Goal: Task Accomplishment & Management: Use online tool/utility

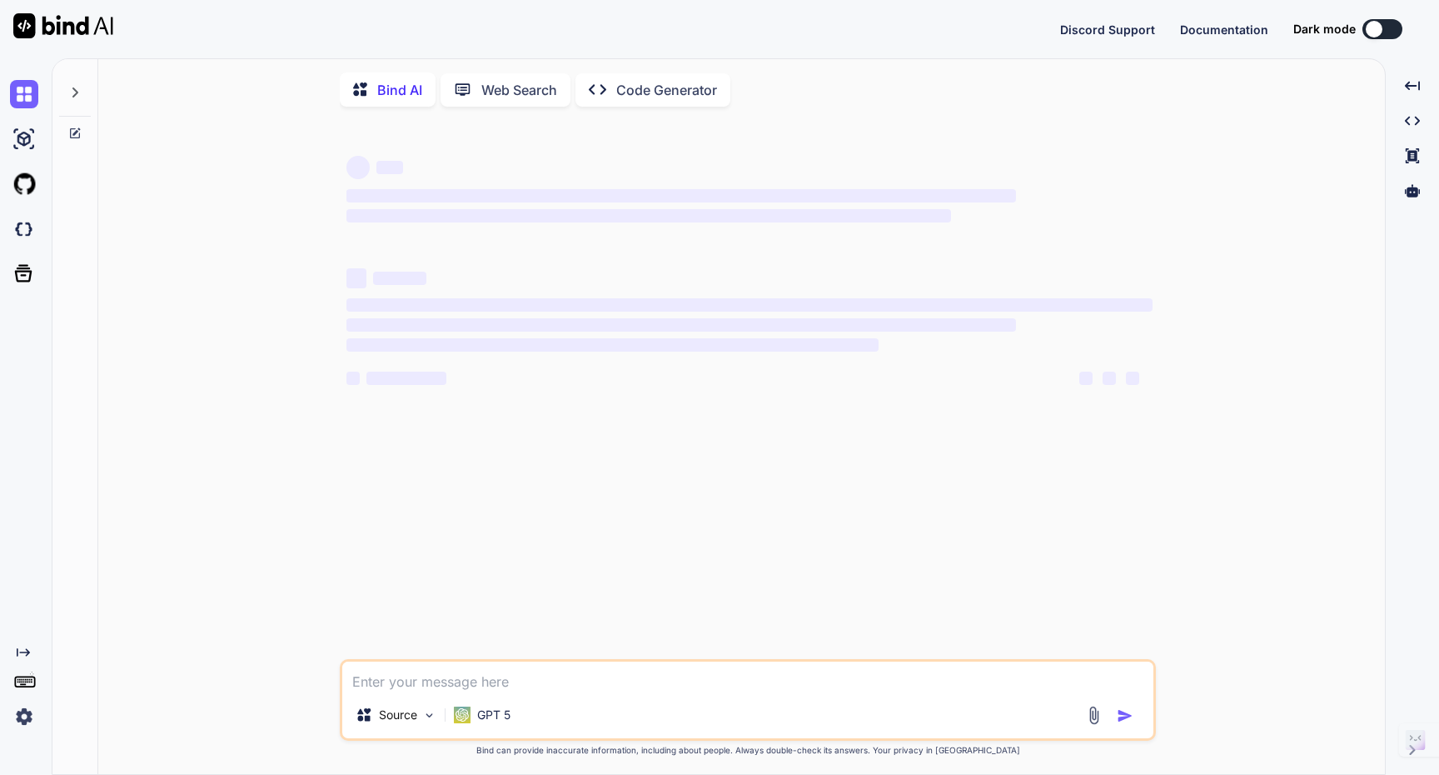
type textarea "x"
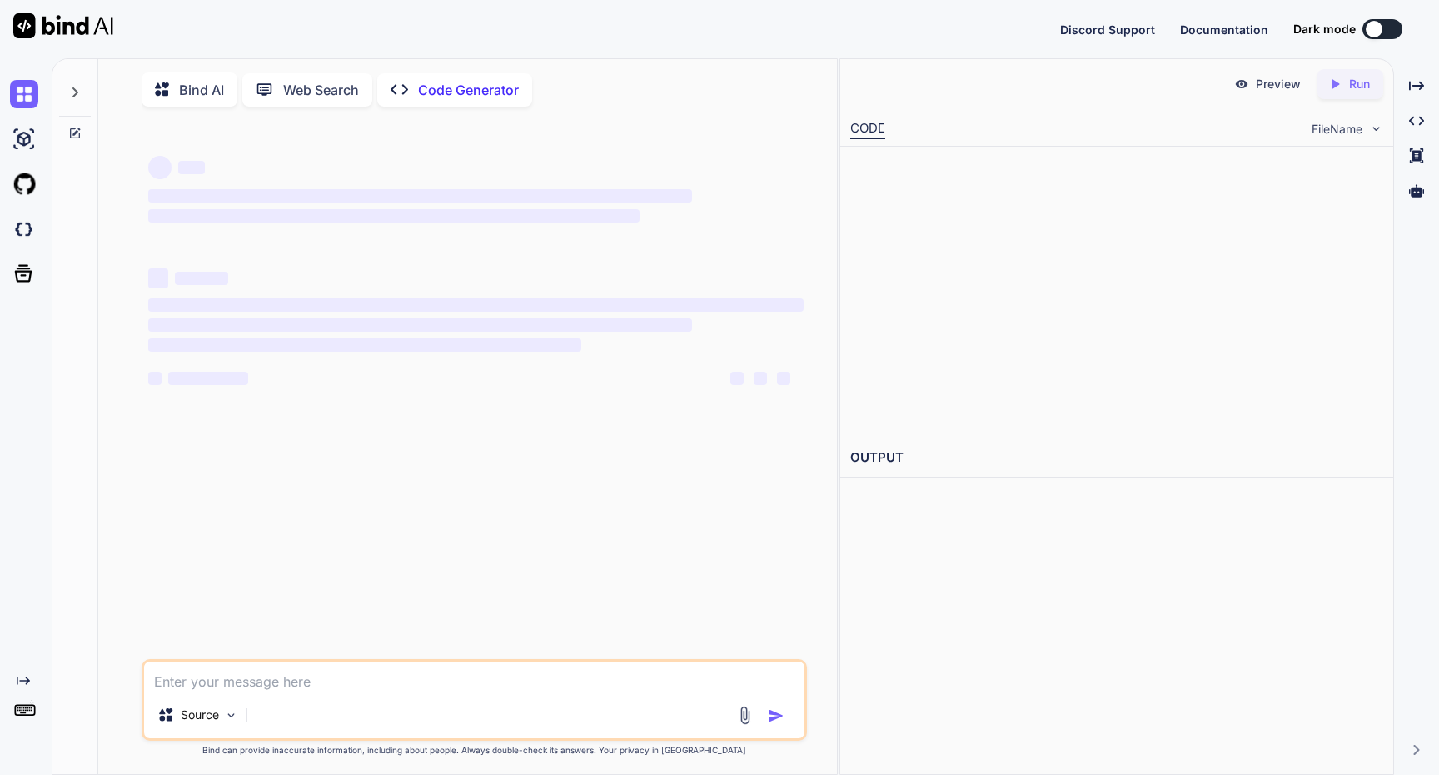
type textarea "x"
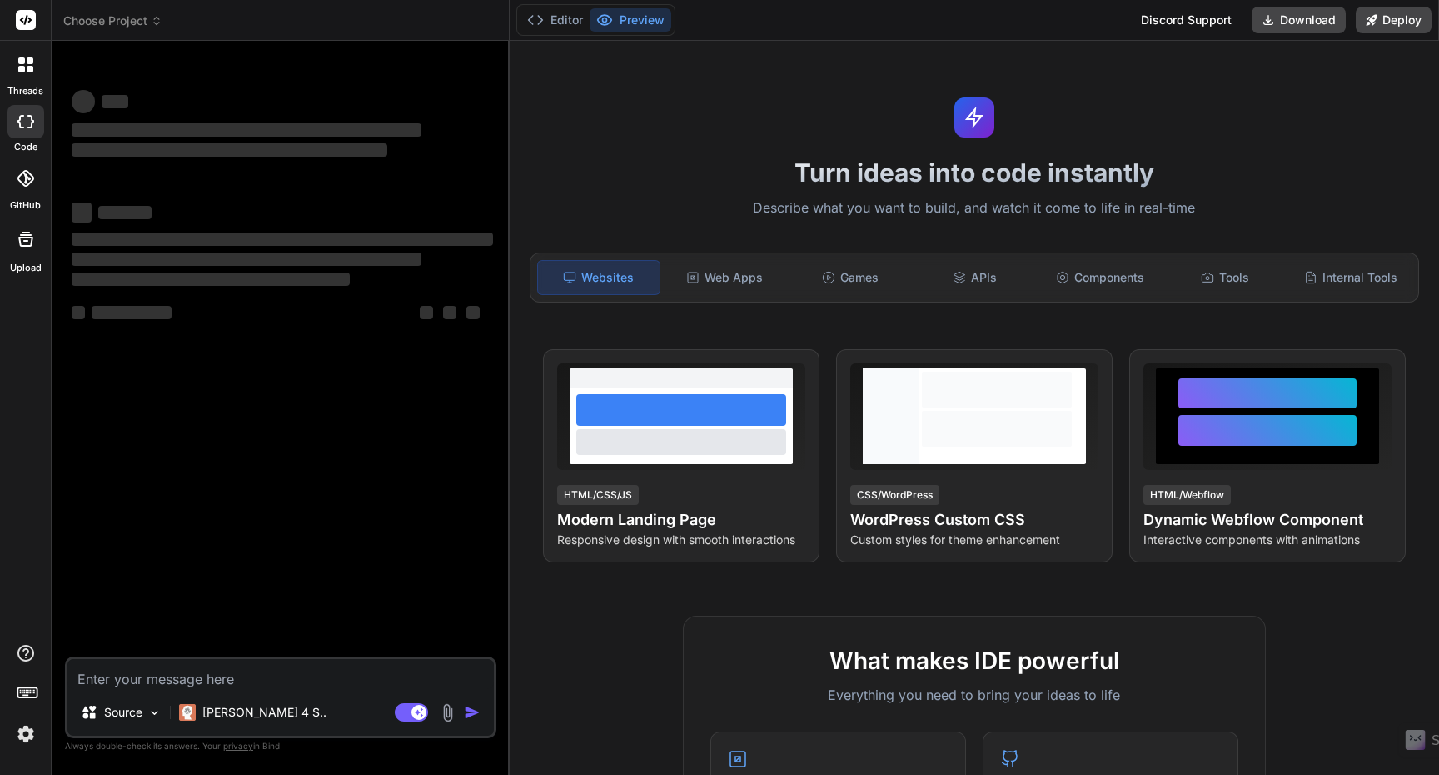
type textarea "x"
click at [129, 20] on span "Choose Project" at bounding box center [112, 20] width 99 height 17
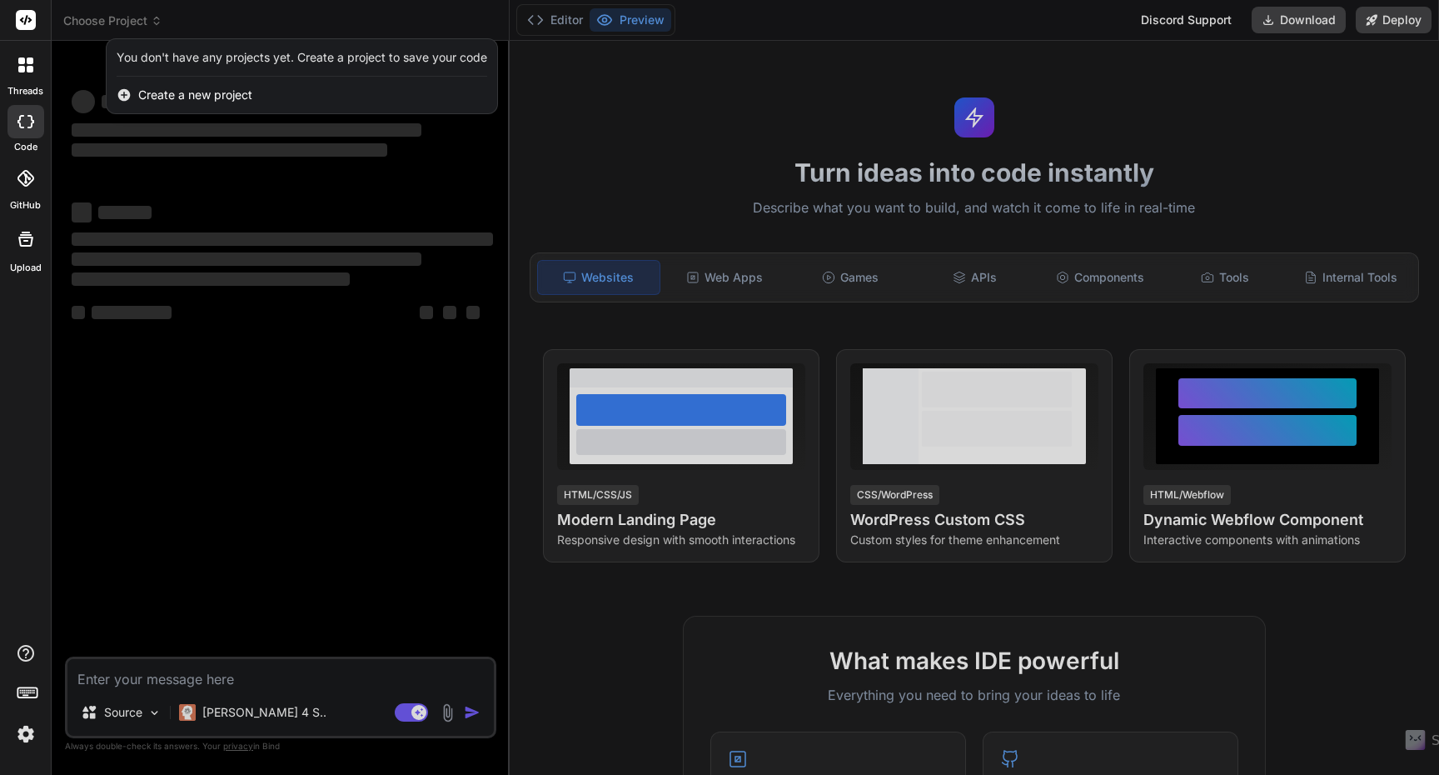
click at [1061, 57] on div at bounding box center [719, 387] width 1439 height 775
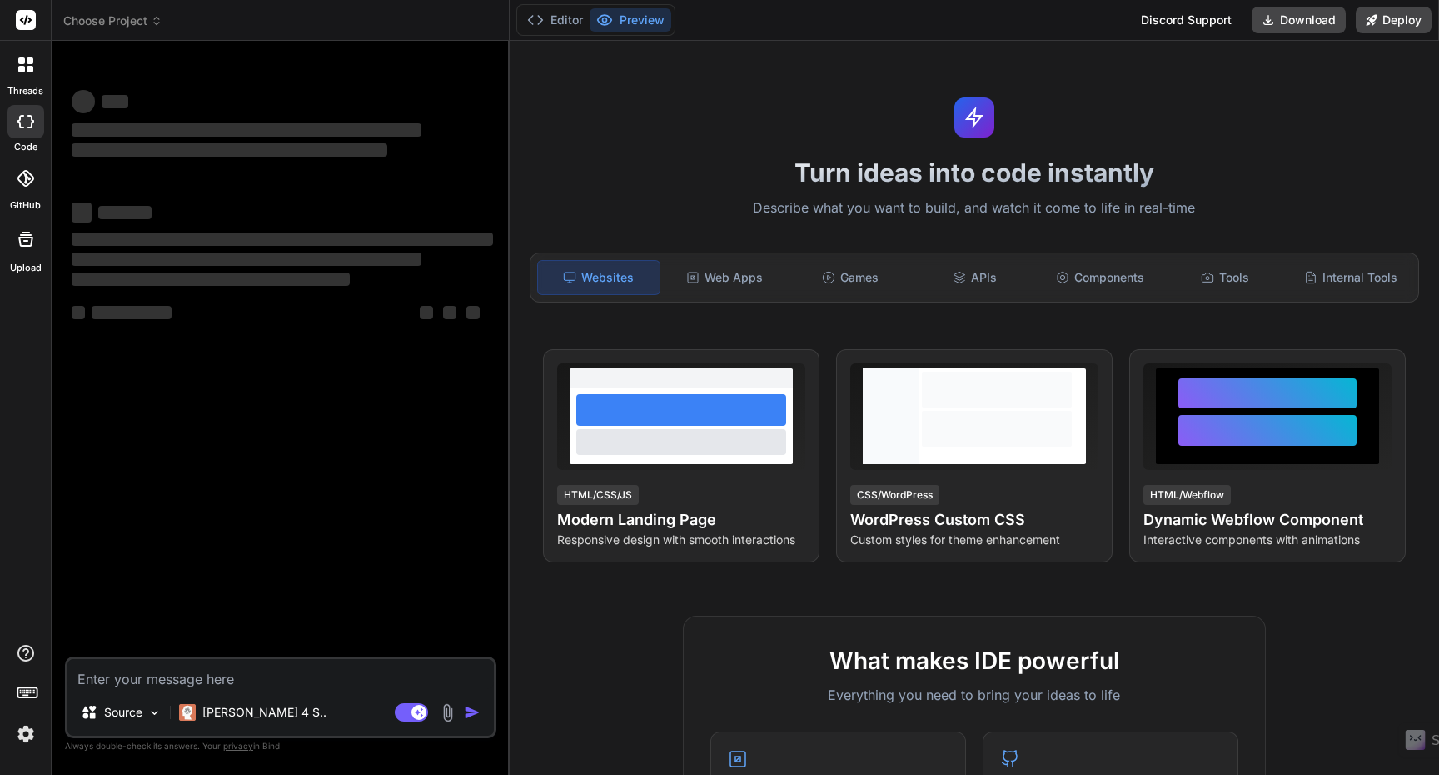
click at [24, 738] on img at bounding box center [26, 734] width 28 height 28
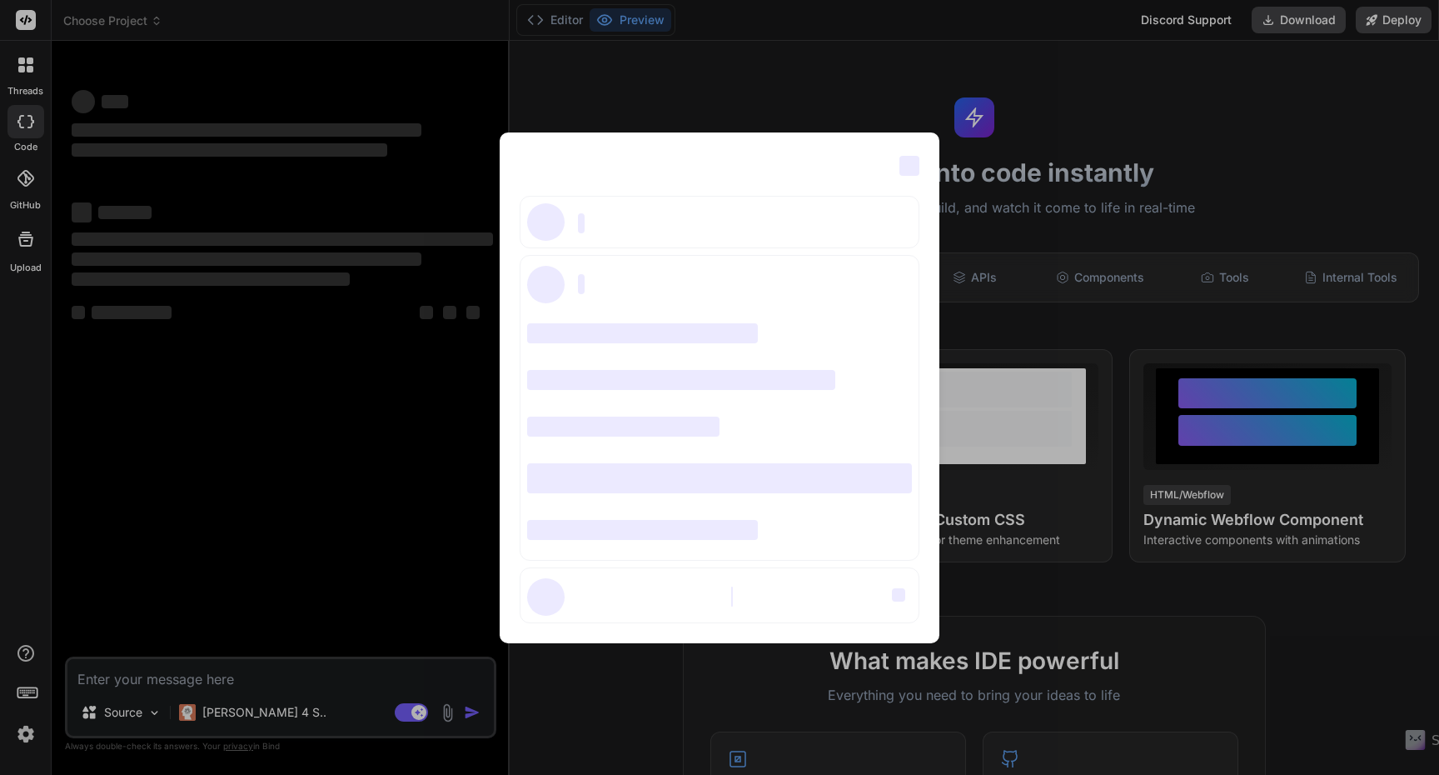
click at [17, 652] on div "‌ ‌ ‌ ‌ ‌ ‌ ‌ ‌ ‌ ‌ ‌ ‌ ‌ ‌ ‌" at bounding box center [719, 387] width 1439 height 775
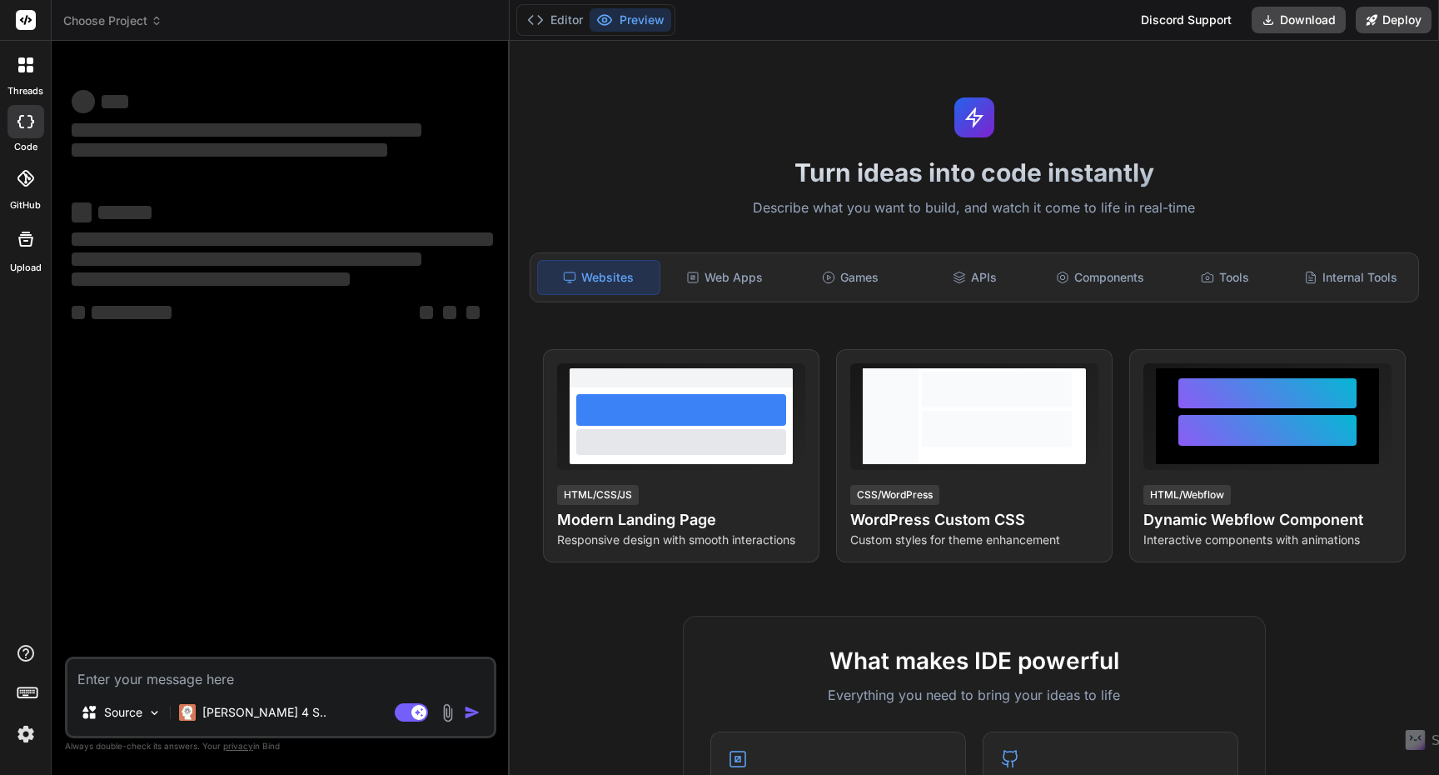
click at [57, 454] on div "Bind AI Web Search Created with Pixso. Code Generator ‌ ‌ ‌ ‌ ‌ ‌ ‌ ‌ ‌ ‌ ‌ ‌ ‌…" at bounding box center [281, 407] width 458 height 733
click at [23, 29] on rect at bounding box center [26, 20] width 20 height 20
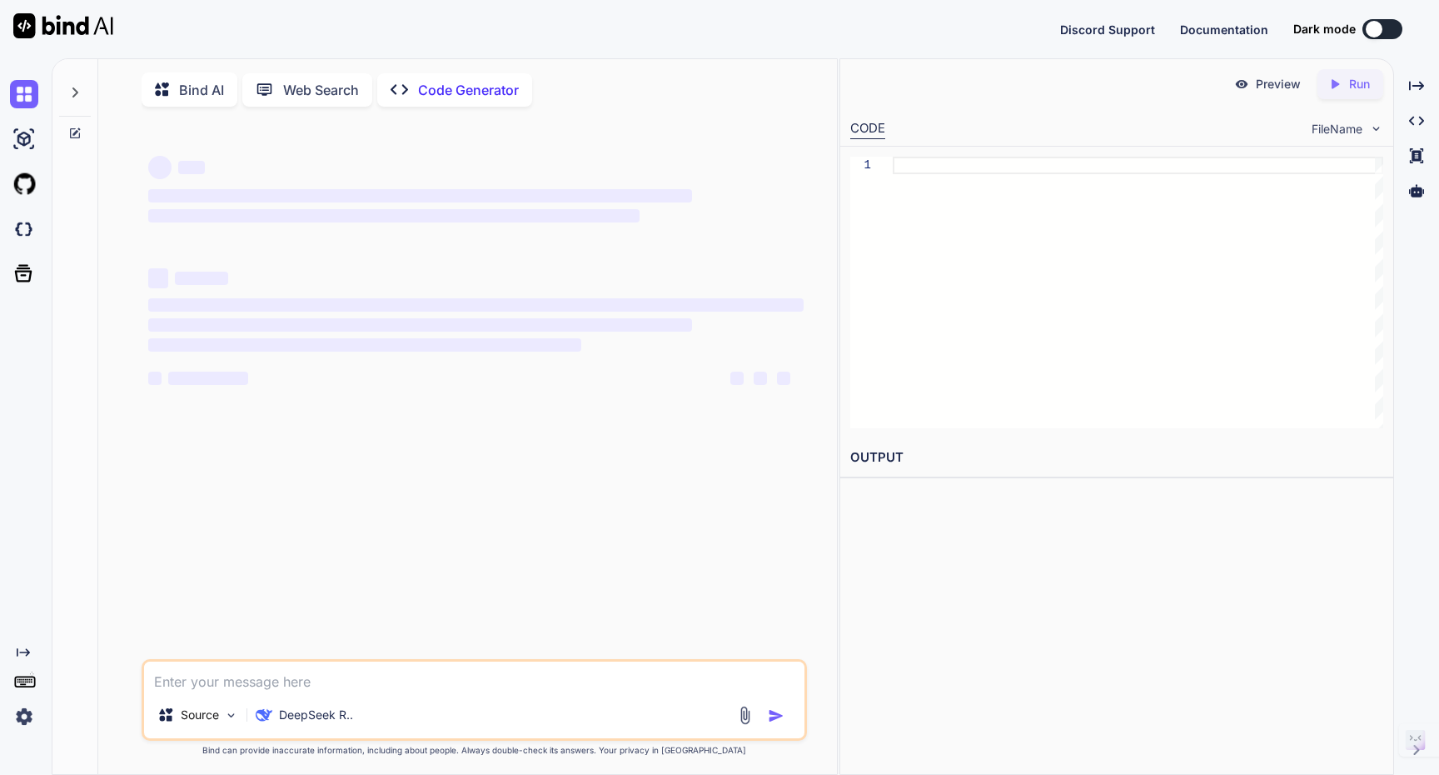
click at [18, 646] on icon "Created with Pixso." at bounding box center [23, 652] width 13 height 13
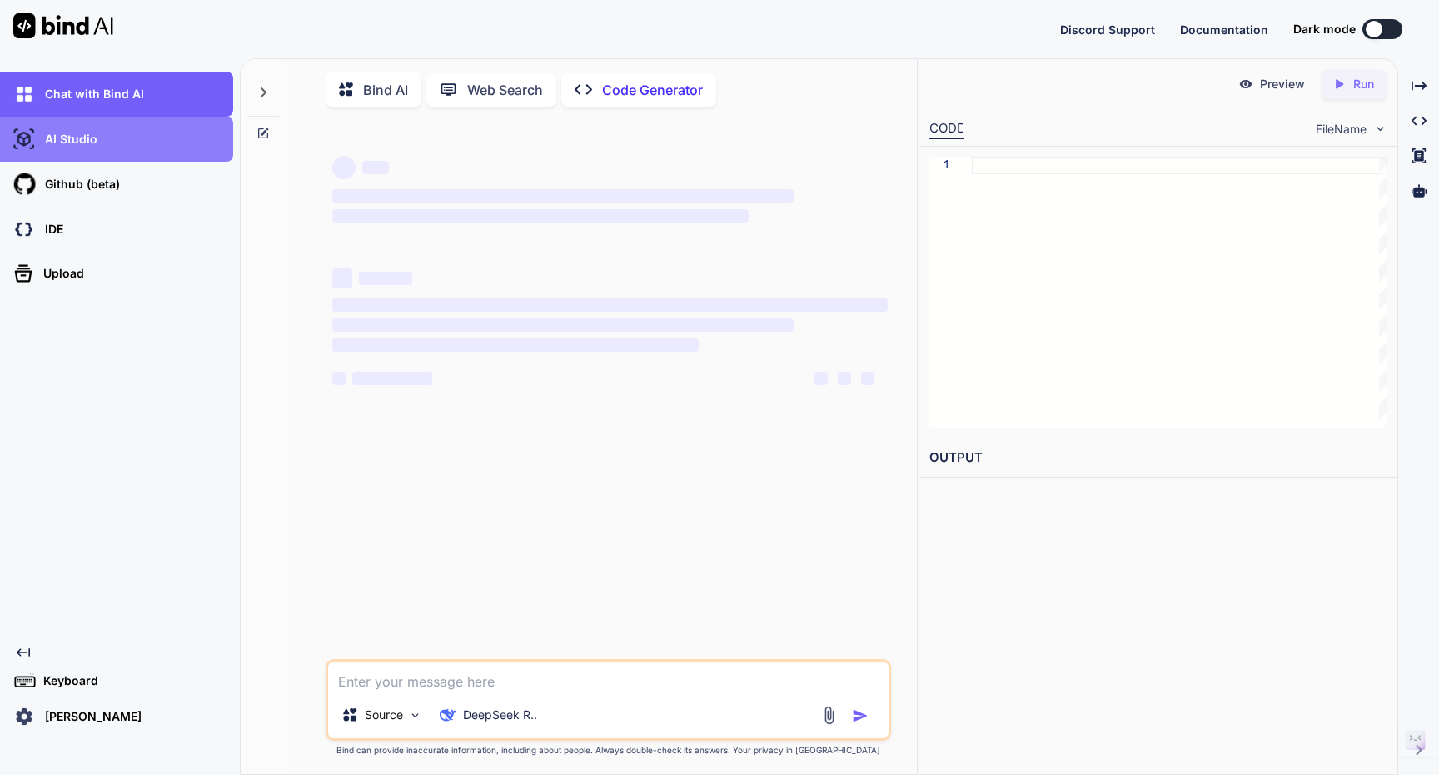
click at [108, 132] on div "AI Studio" at bounding box center [121, 139] width 223 height 28
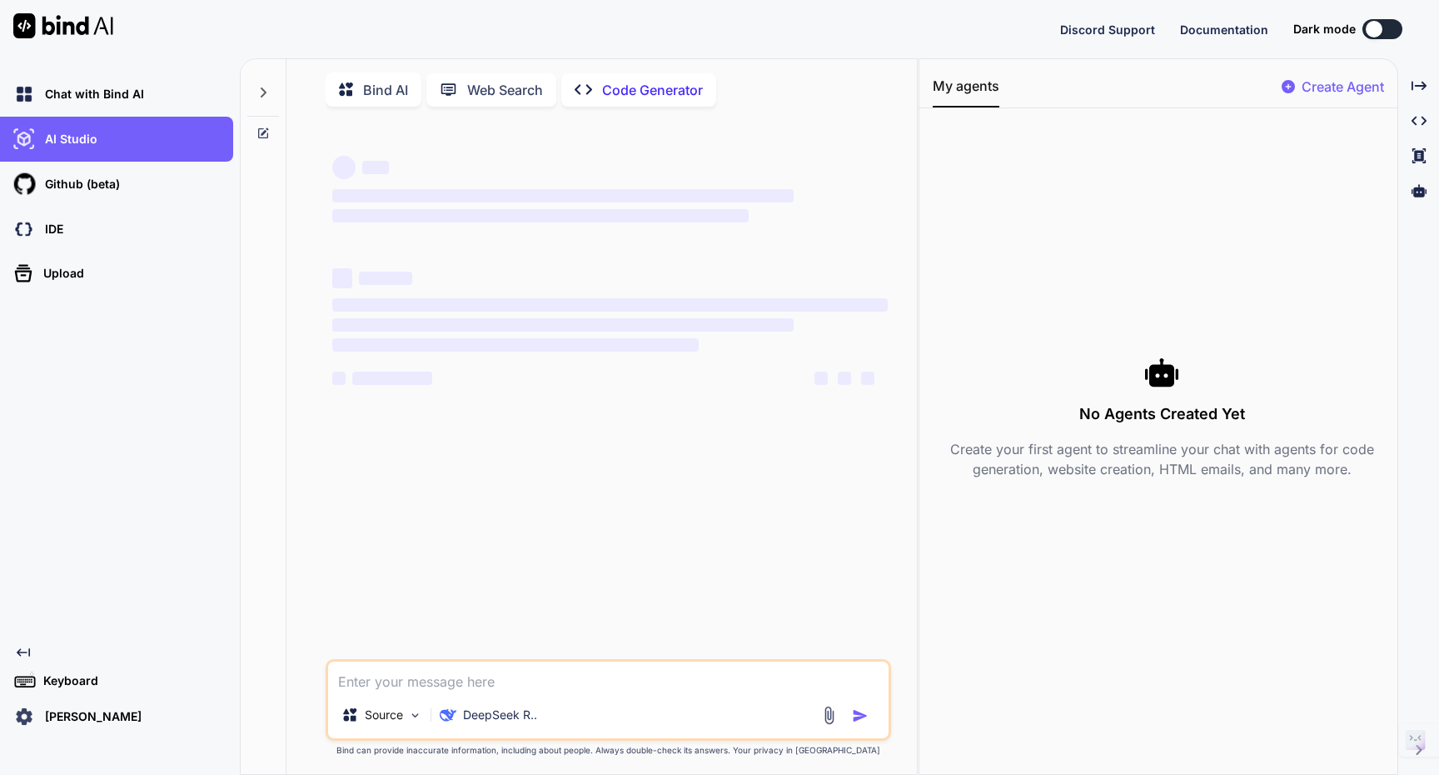
click at [526, 102] on div "Web Search" at bounding box center [491, 89] width 130 height 33
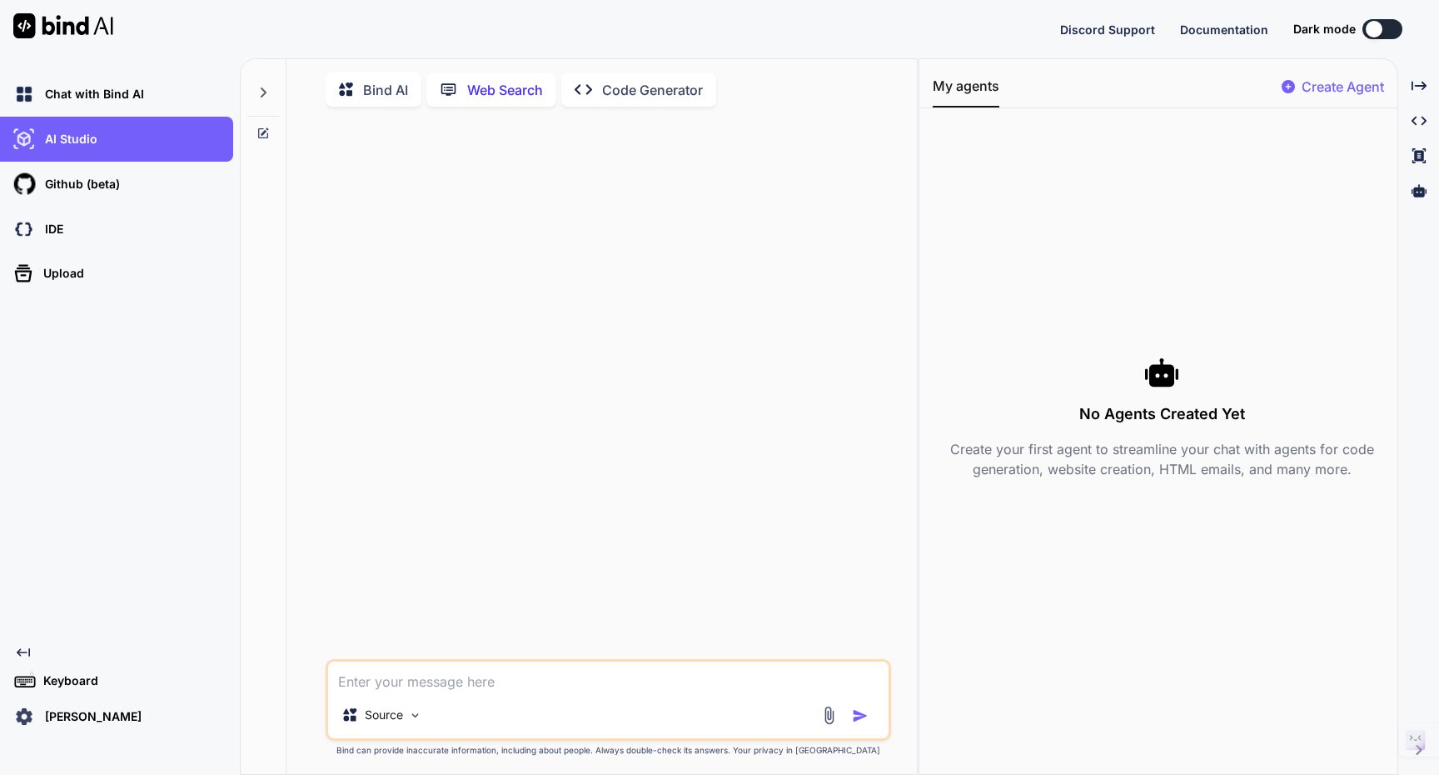
scroll to position [7, 0]
click at [397, 87] on p "Bind AI" at bounding box center [385, 87] width 45 height 20
type textarea "x"
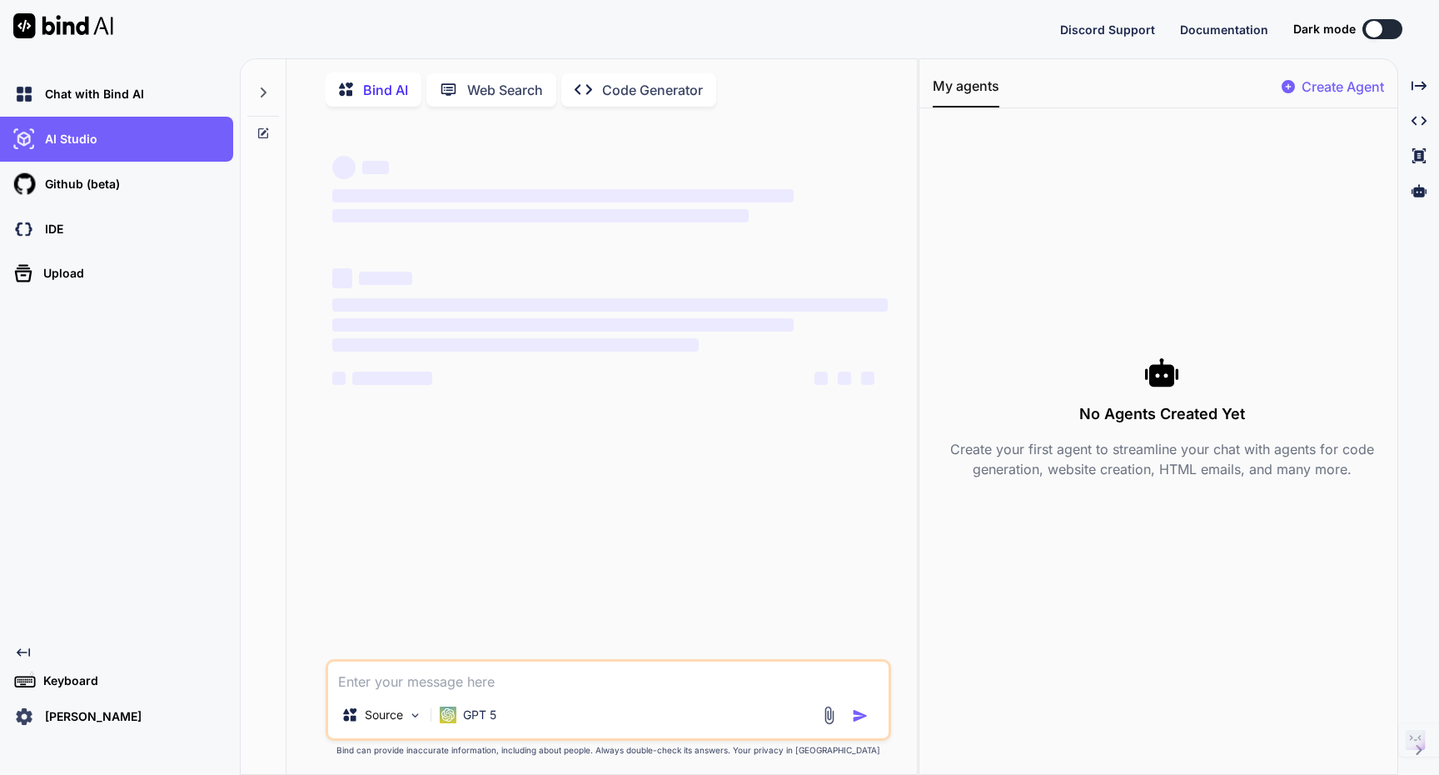
click at [262, 91] on icon at bounding box center [263, 92] width 13 height 13
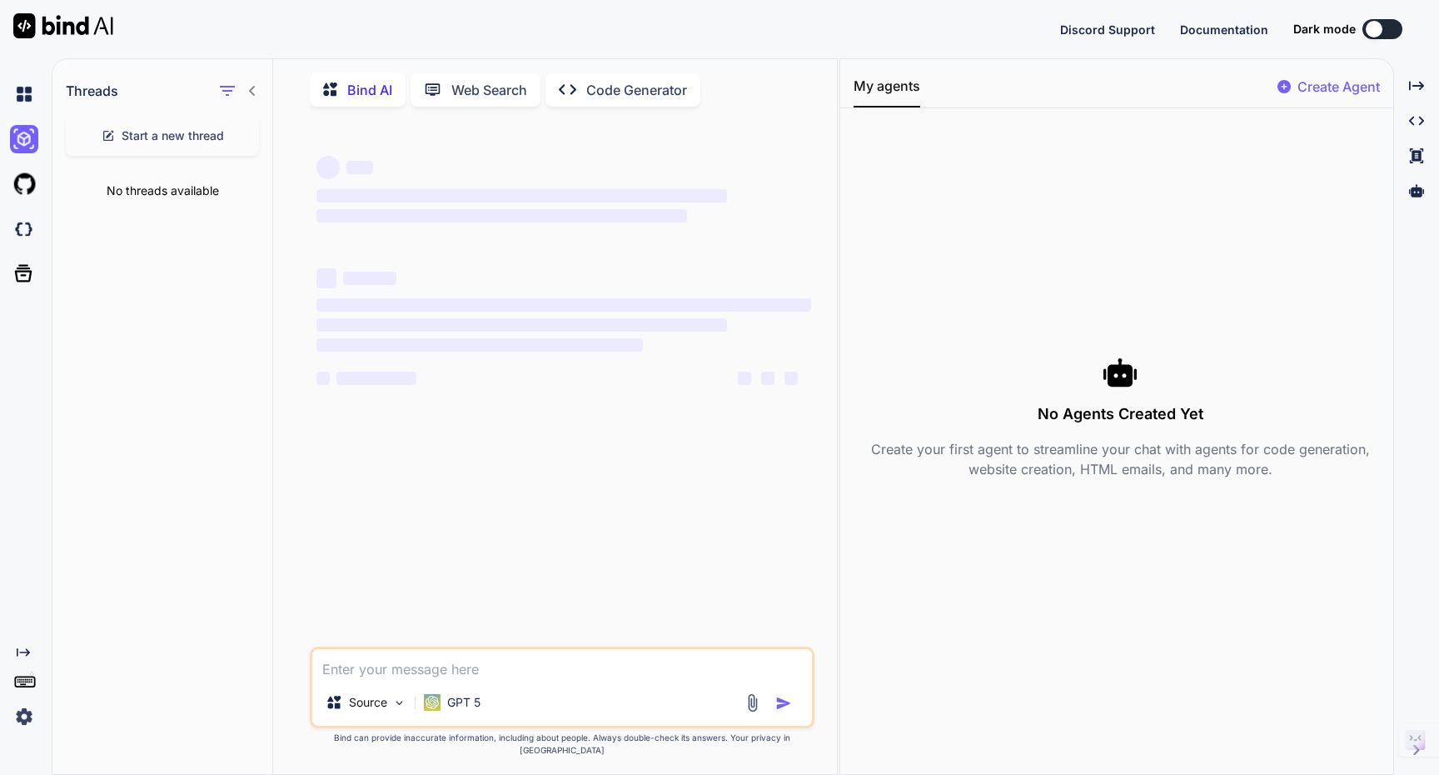
click at [23, 246] on div at bounding box center [27, 229] width 35 height 45
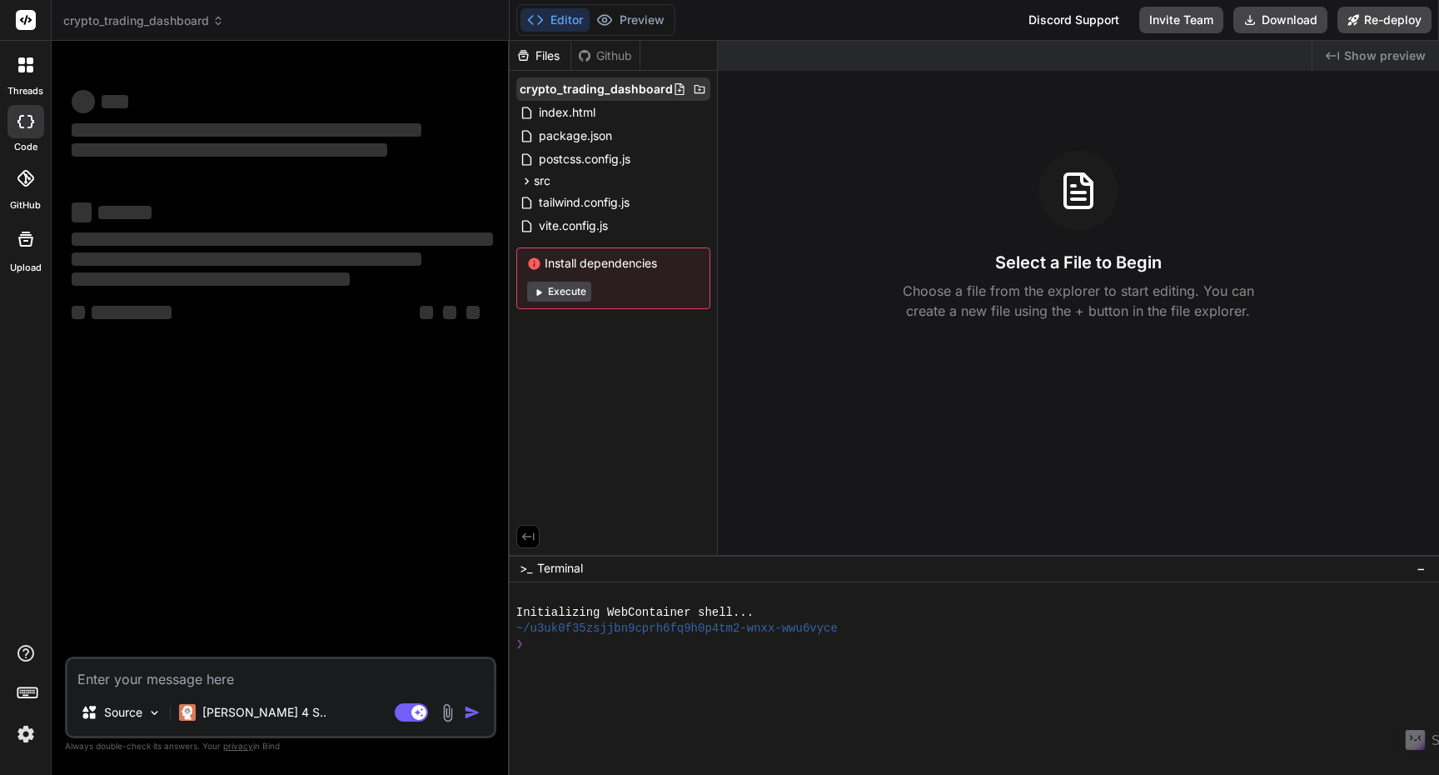
click at [599, 92] on span "crypto_trading_dashboard" at bounding box center [596, 89] width 153 height 17
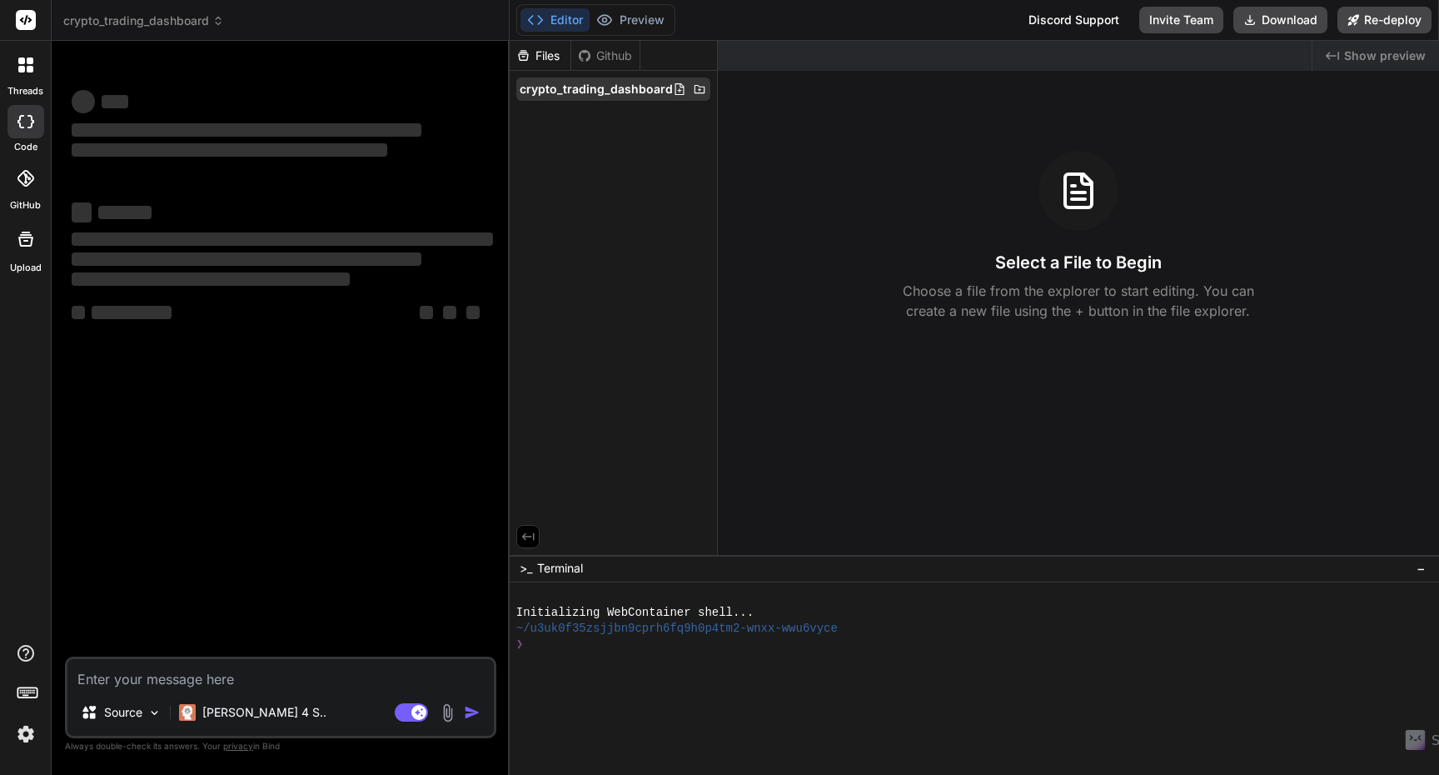
click at [696, 91] on icon at bounding box center [699, 88] width 13 height 13
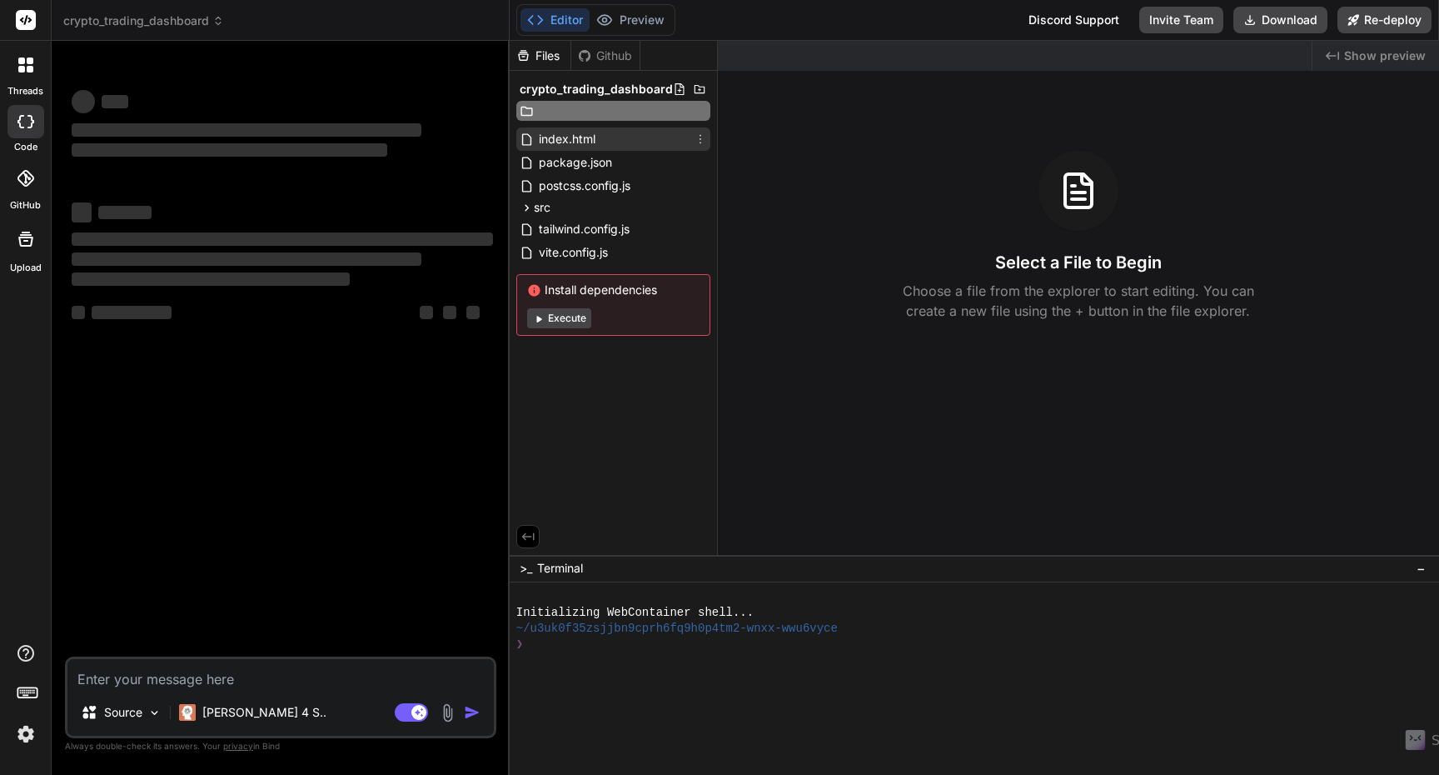
click at [565, 140] on div "crypto_trading_dashboard index.html package.json postcss.config.js src App.jsx …" at bounding box center [613, 207] width 207 height 272
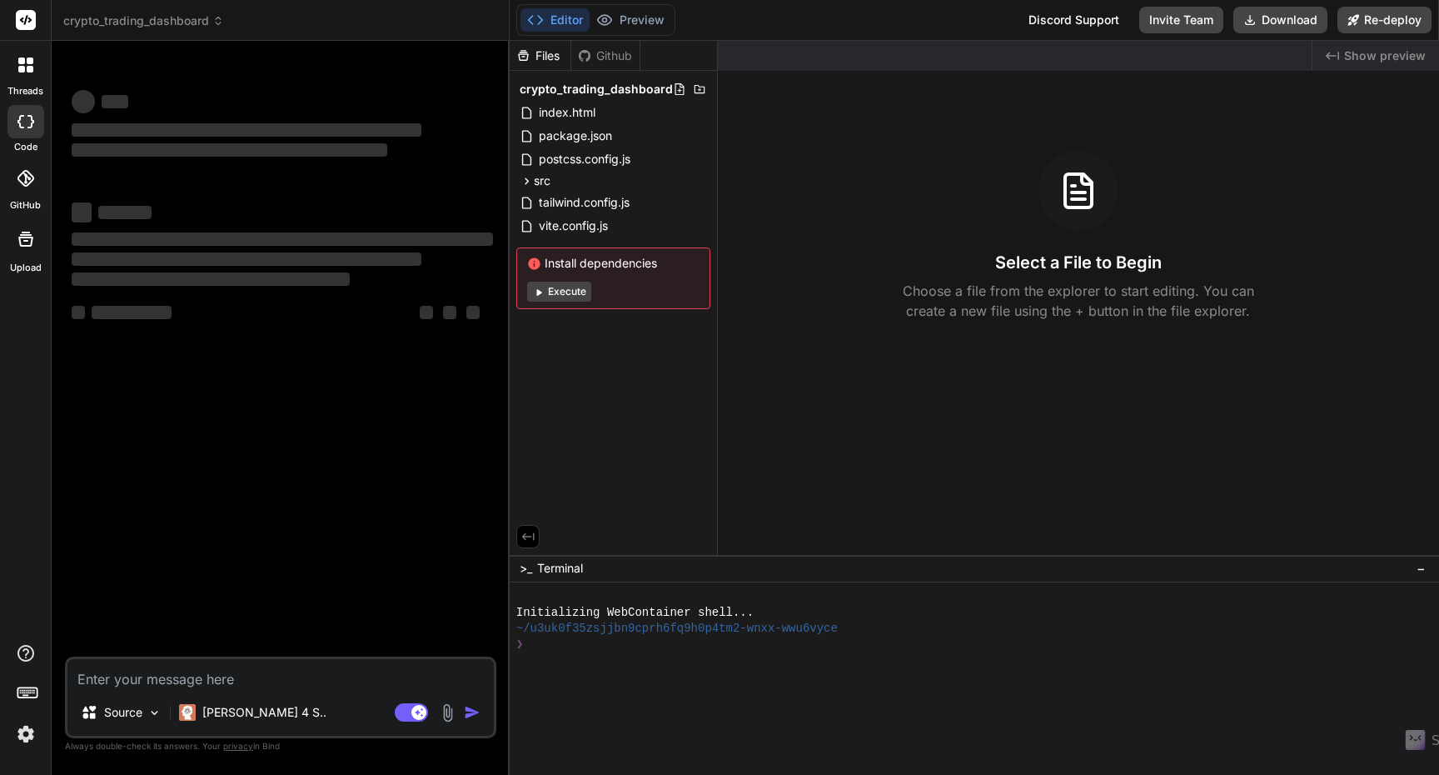
click at [197, 22] on span "crypto_trading_dashboard" at bounding box center [143, 20] width 161 height 17
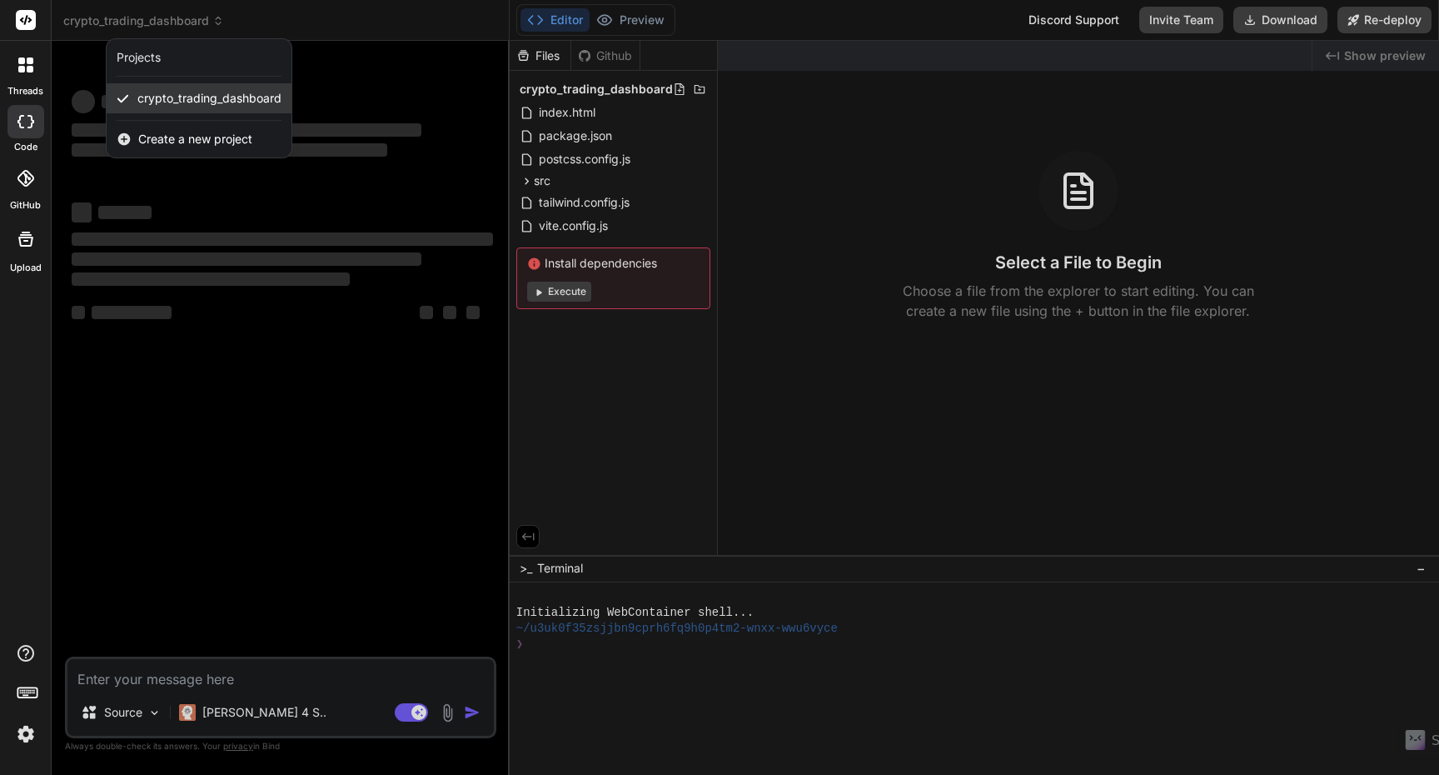
click at [232, 104] on span "crypto_trading_dashboard" at bounding box center [209, 98] width 144 height 17
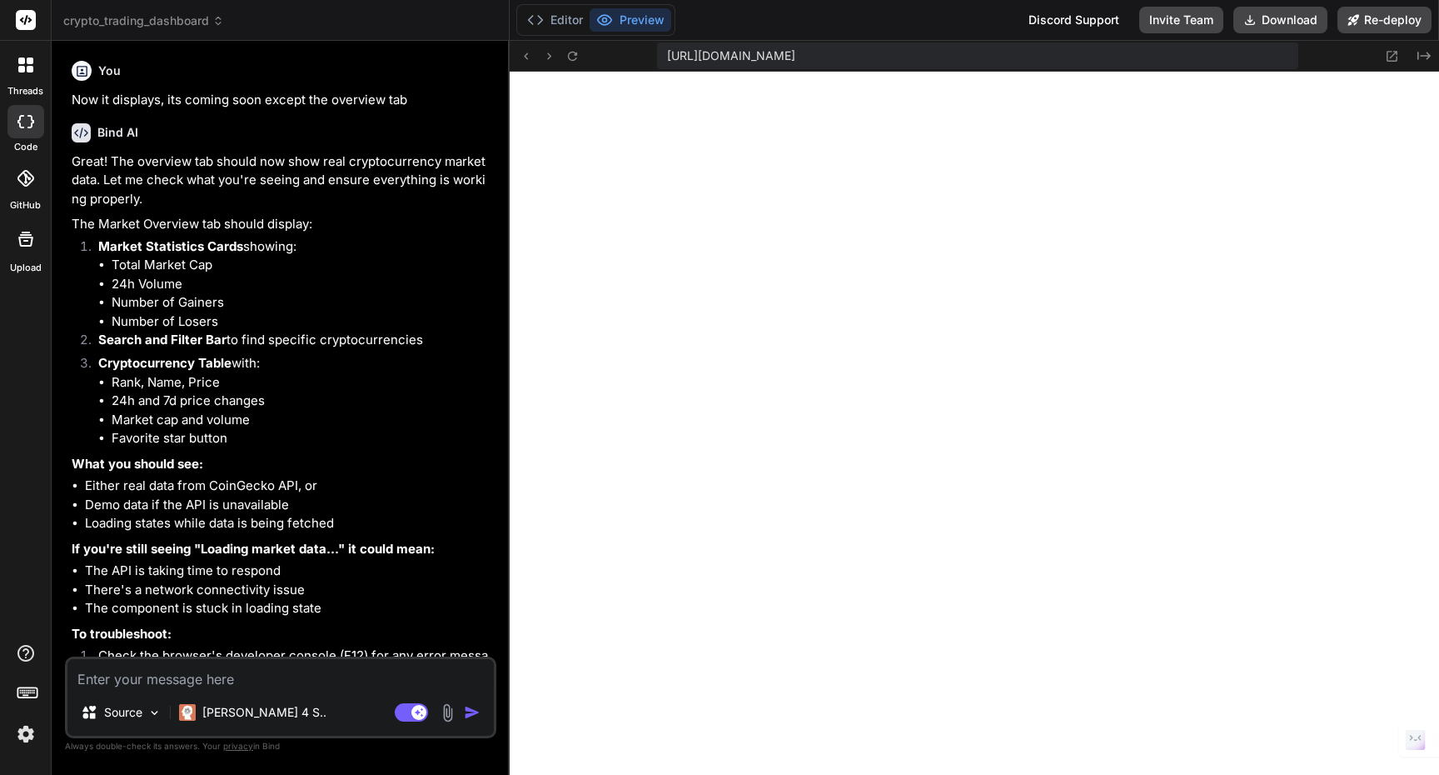
click at [186, 22] on span "crypto_trading_dashboard" at bounding box center [143, 20] width 161 height 17
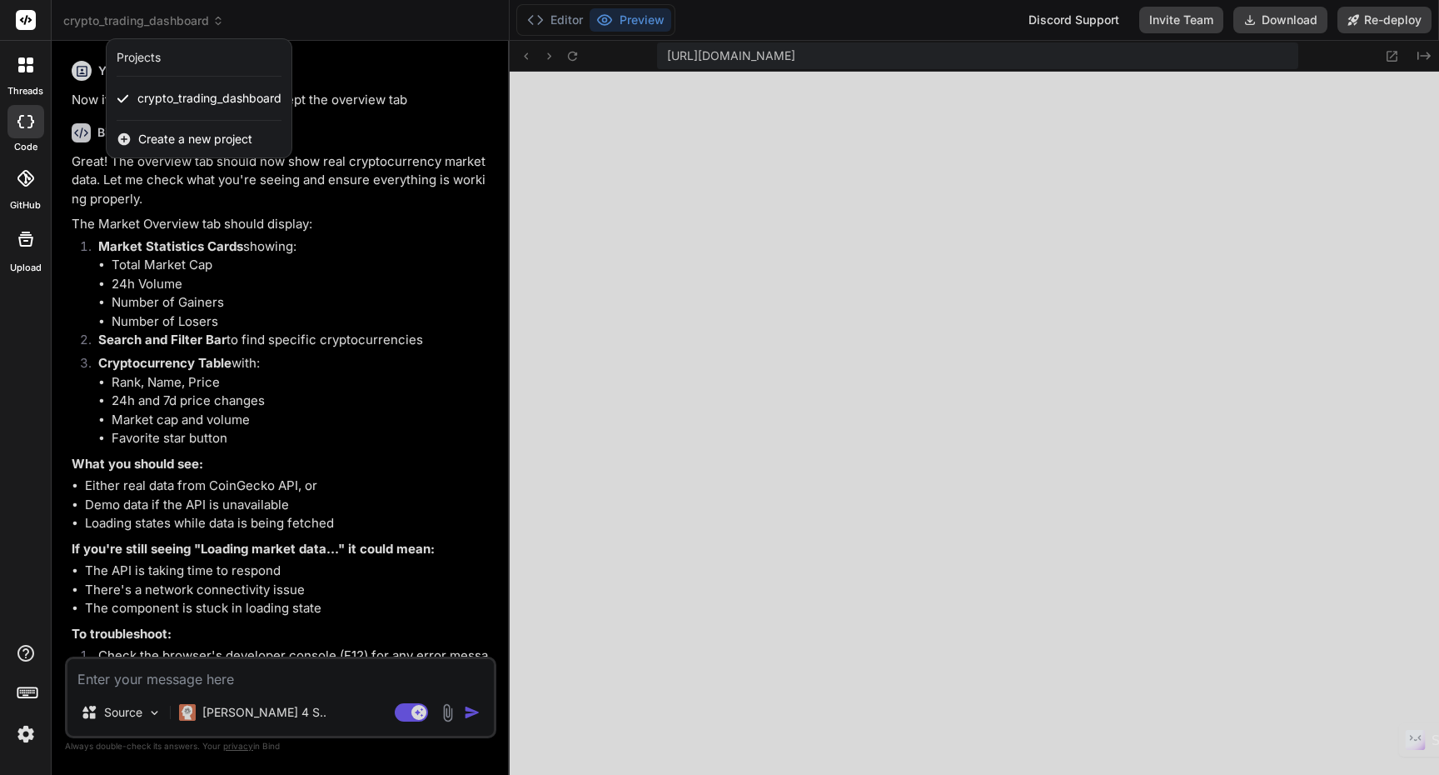
click at [316, 19] on div at bounding box center [719, 387] width 1439 height 775
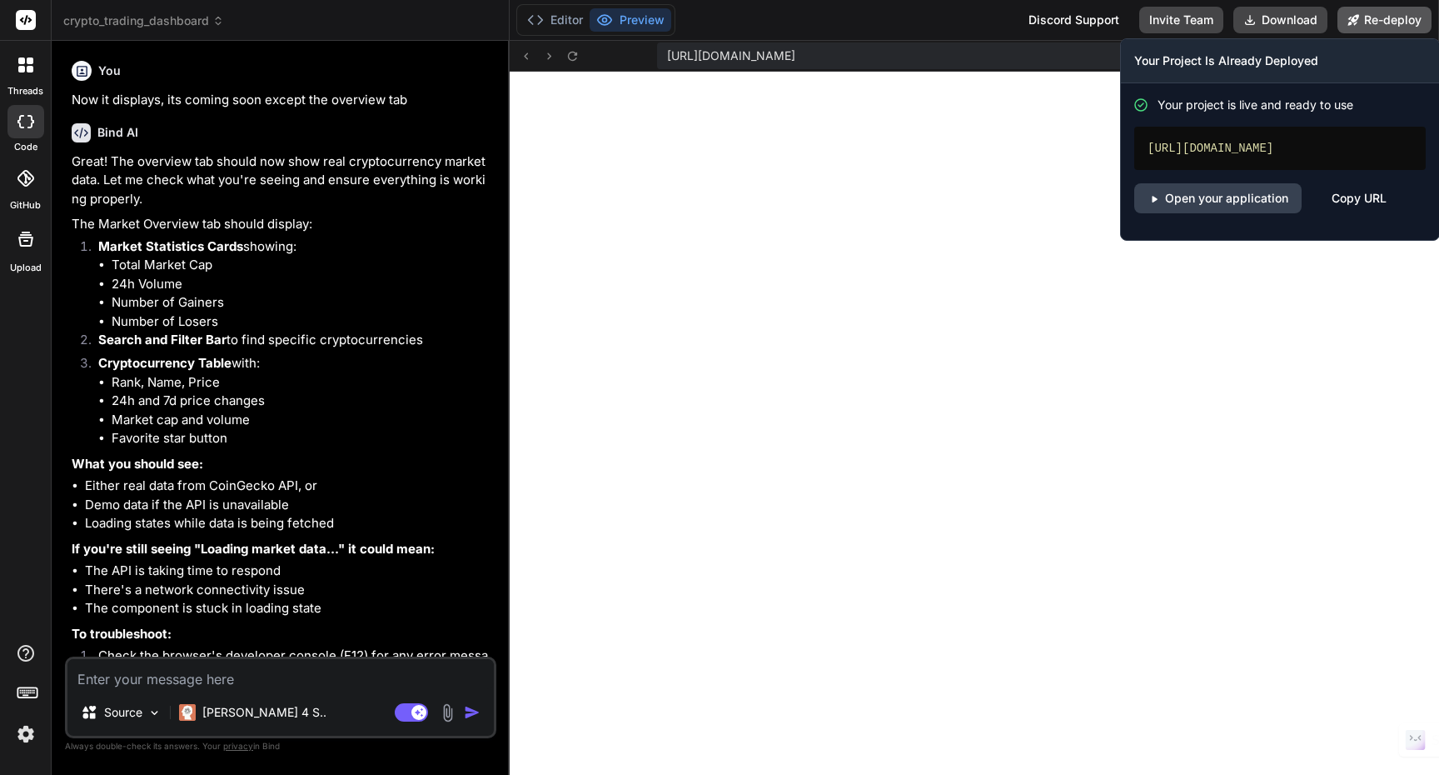
click at [1408, 16] on button "Re-deploy" at bounding box center [1385, 20] width 94 height 27
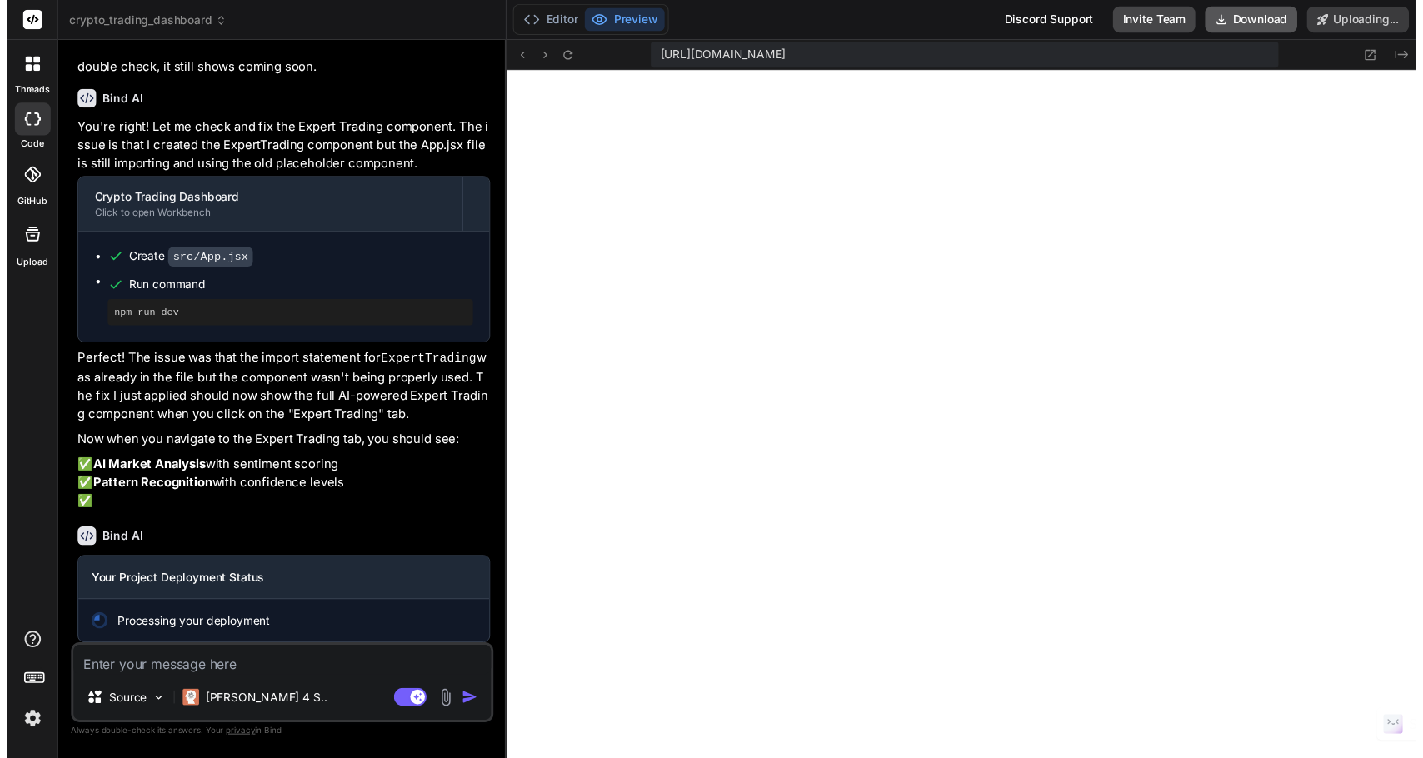
scroll to position [5141, 0]
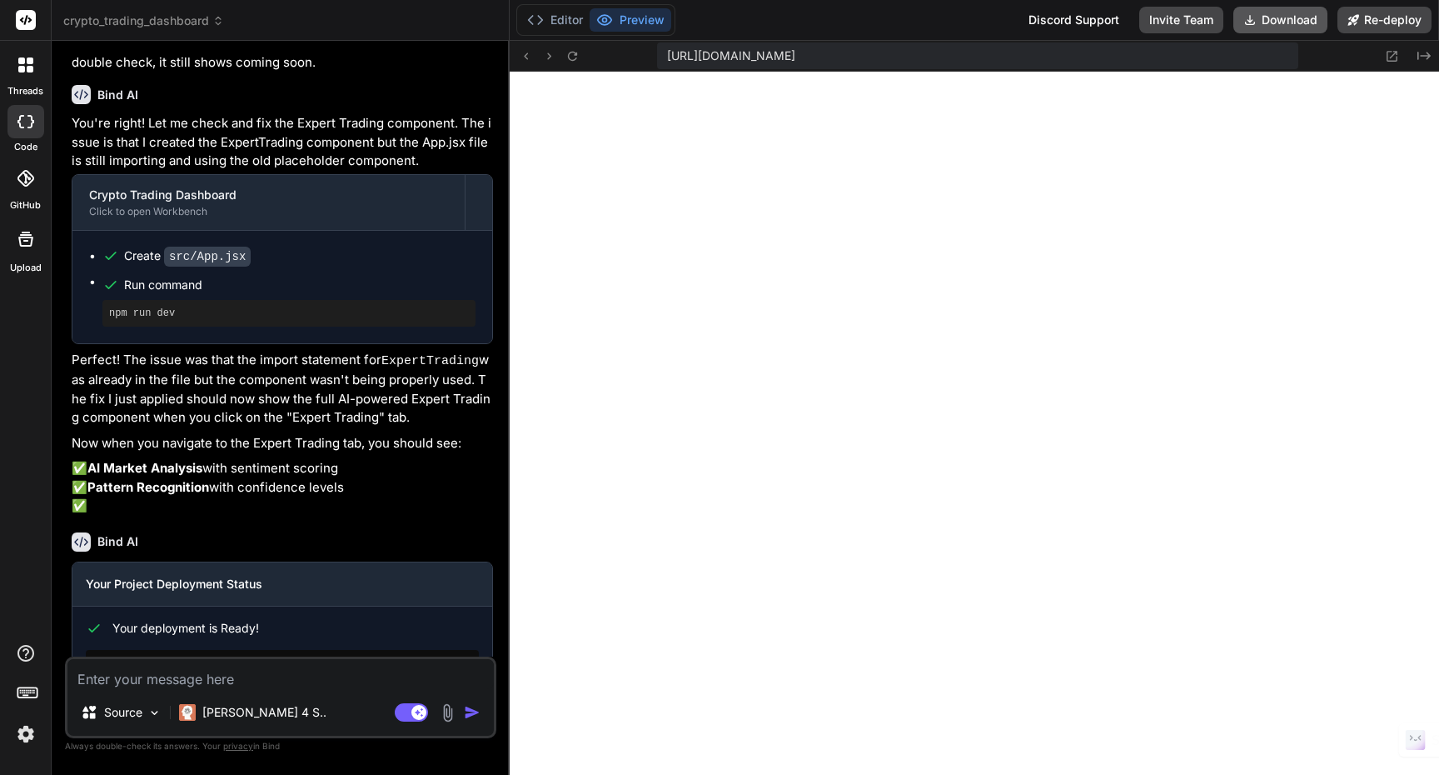
click at [1268, 20] on button "Download" at bounding box center [1281, 20] width 94 height 27
click at [963, 12] on div "Editor Preview Discord Support Invite Team Download Re-deploy" at bounding box center [975, 20] width 930 height 41
click at [1391, 58] on icon at bounding box center [1392, 56] width 14 height 14
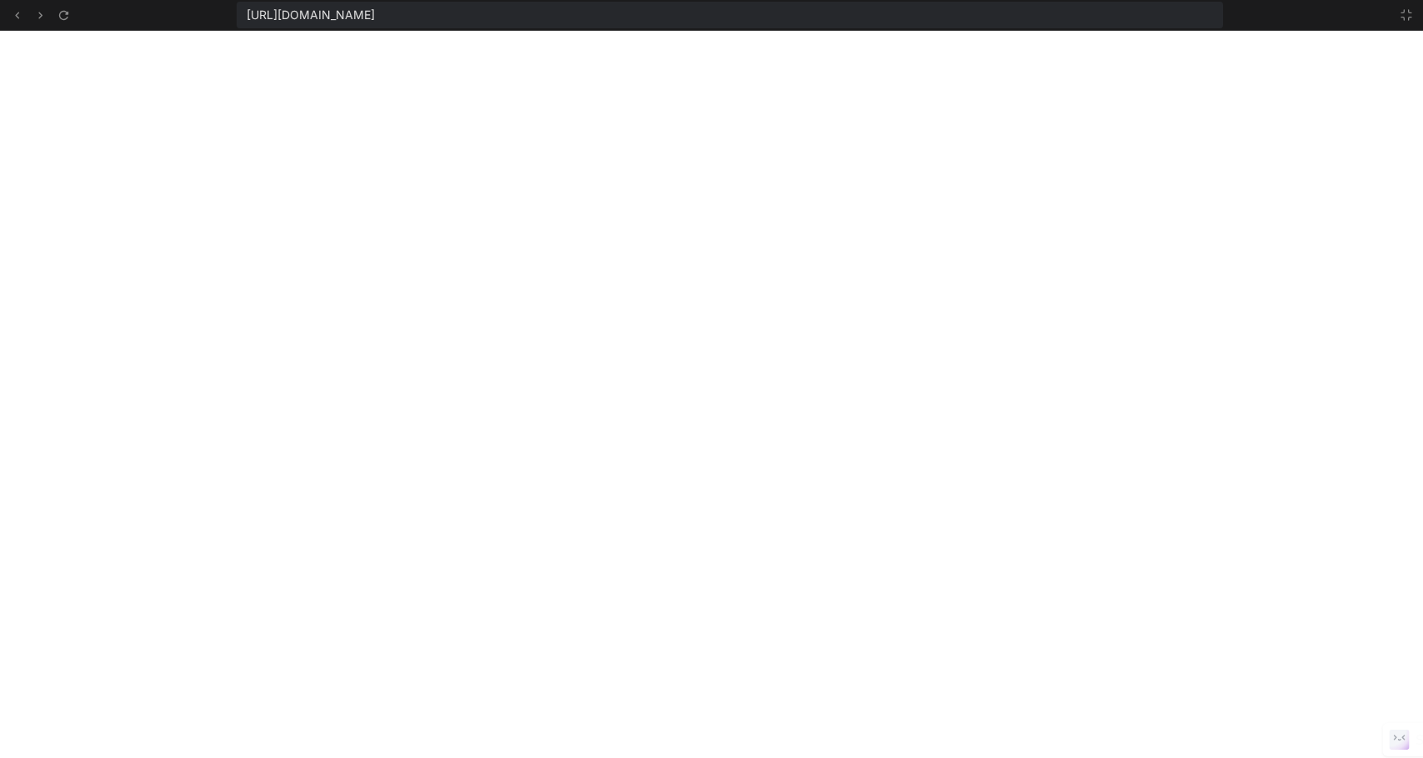
type textarea "x"
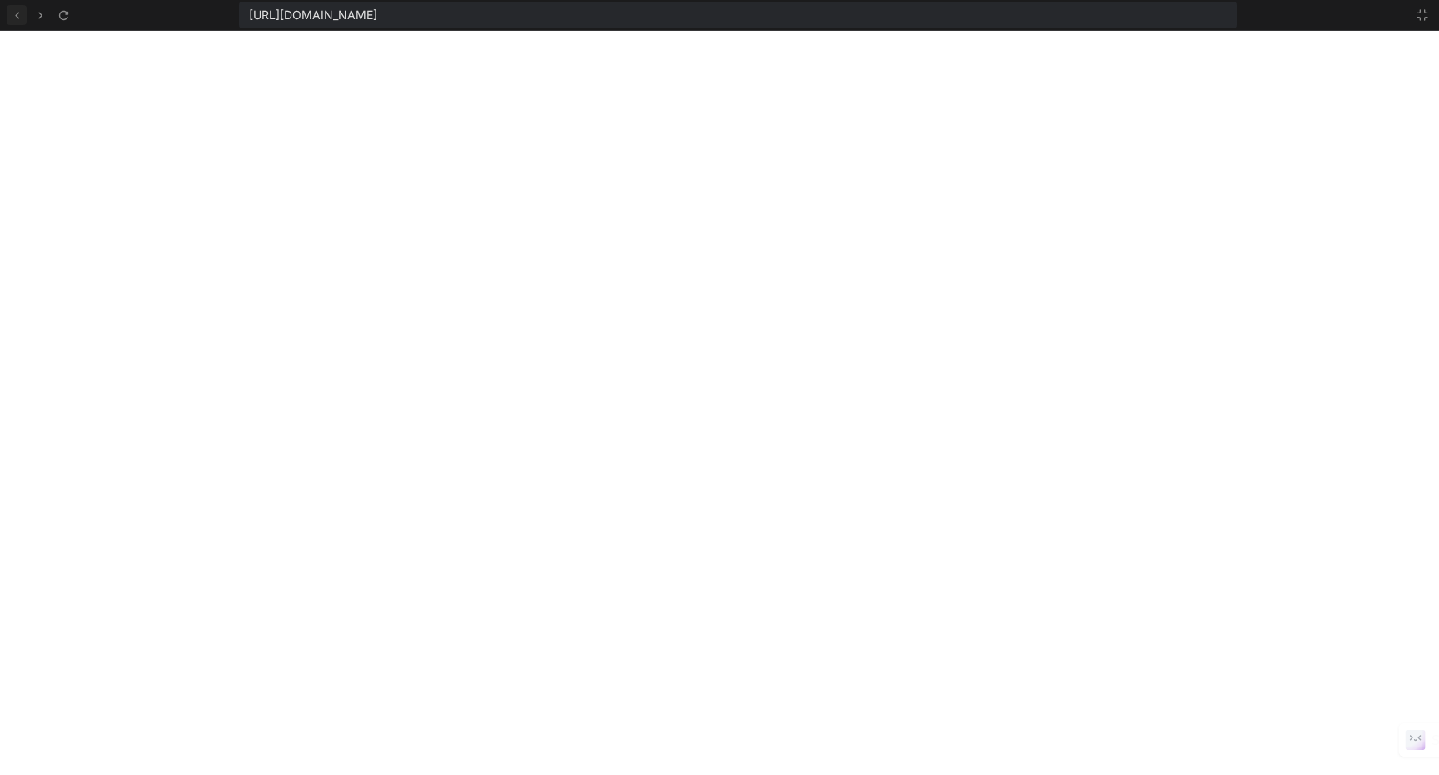
click at [20, 17] on icon at bounding box center [17, 15] width 14 height 14
click at [20, 19] on icon at bounding box center [17, 15] width 14 height 14
click at [62, 20] on icon at bounding box center [64, 15] width 14 height 14
click at [1420, 16] on icon at bounding box center [1422, 14] width 13 height 13
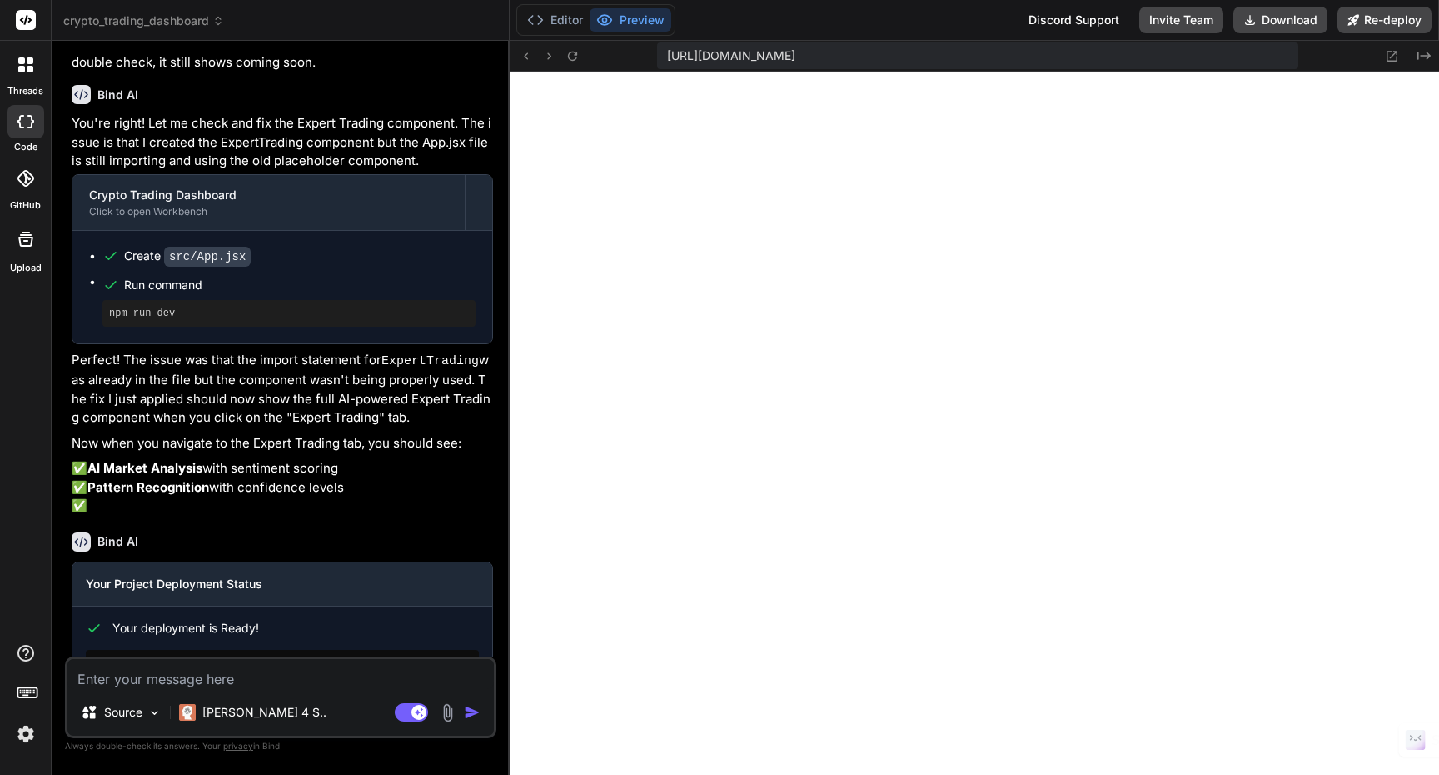
click at [795, 60] on span "https://u3uk0f35zsjjbn9cprh6fq9h0p4tm2-wnxx-wwu6vyce--3000--96435430.local-corp…" at bounding box center [731, 55] width 128 height 17
click at [1306, 57] on div "https://u3uk0f35zsjjbn9cprh6fq9h0p4tm2-wnxx-wwu6vyce--3000--96435430.local-corp…" at bounding box center [975, 56] width 930 height 31
click at [750, 62] on span "https://u3uk0f35zsjjbn9cprh6fq9h0p4tm2-wnxx-wwu6vyce--3000--96435430.local-corp…" at bounding box center [731, 55] width 128 height 17
click at [640, 24] on button "Preview" at bounding box center [631, 19] width 82 height 23
click at [568, 20] on button "Editor" at bounding box center [555, 19] width 69 height 23
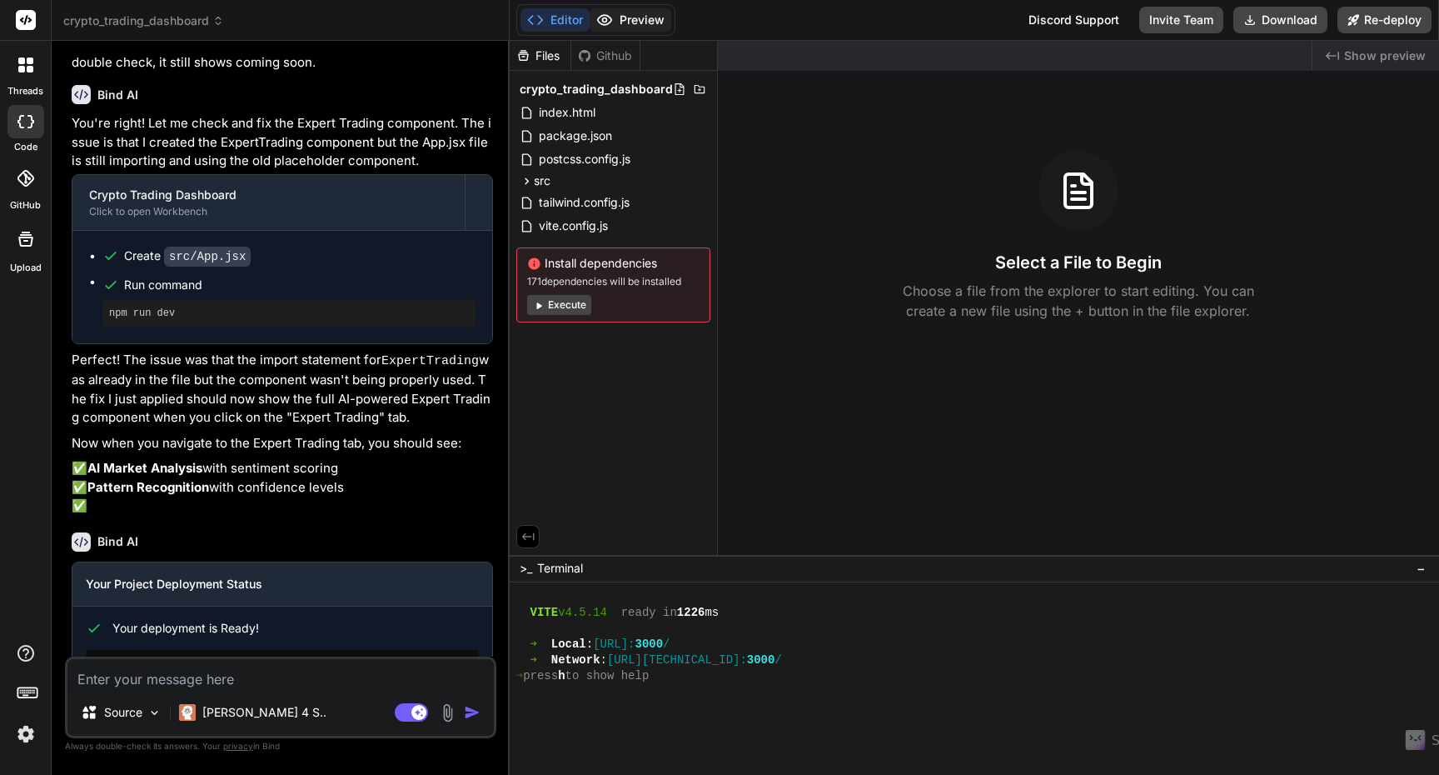
click at [637, 20] on button "Preview" at bounding box center [631, 19] width 82 height 23
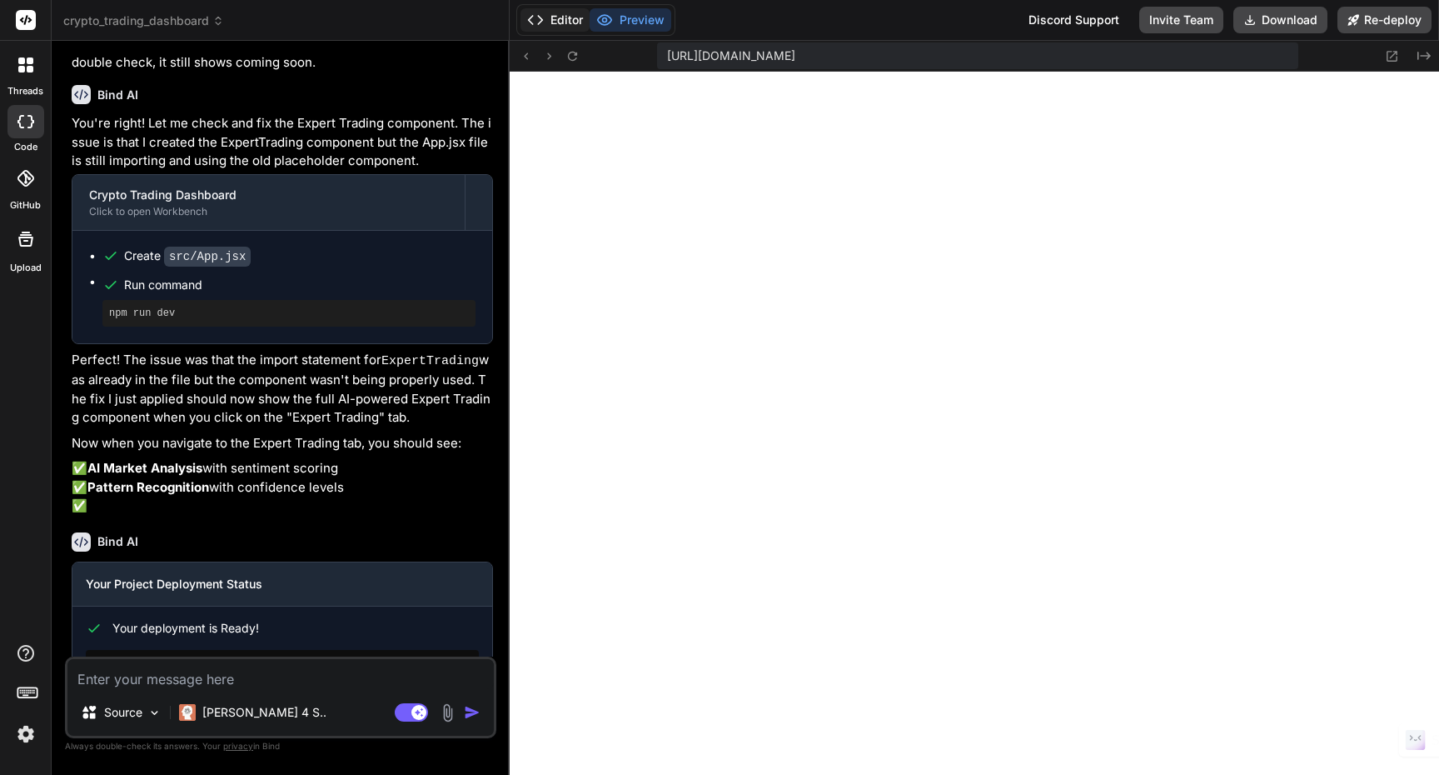
click at [564, 22] on button "Editor" at bounding box center [555, 19] width 69 height 23
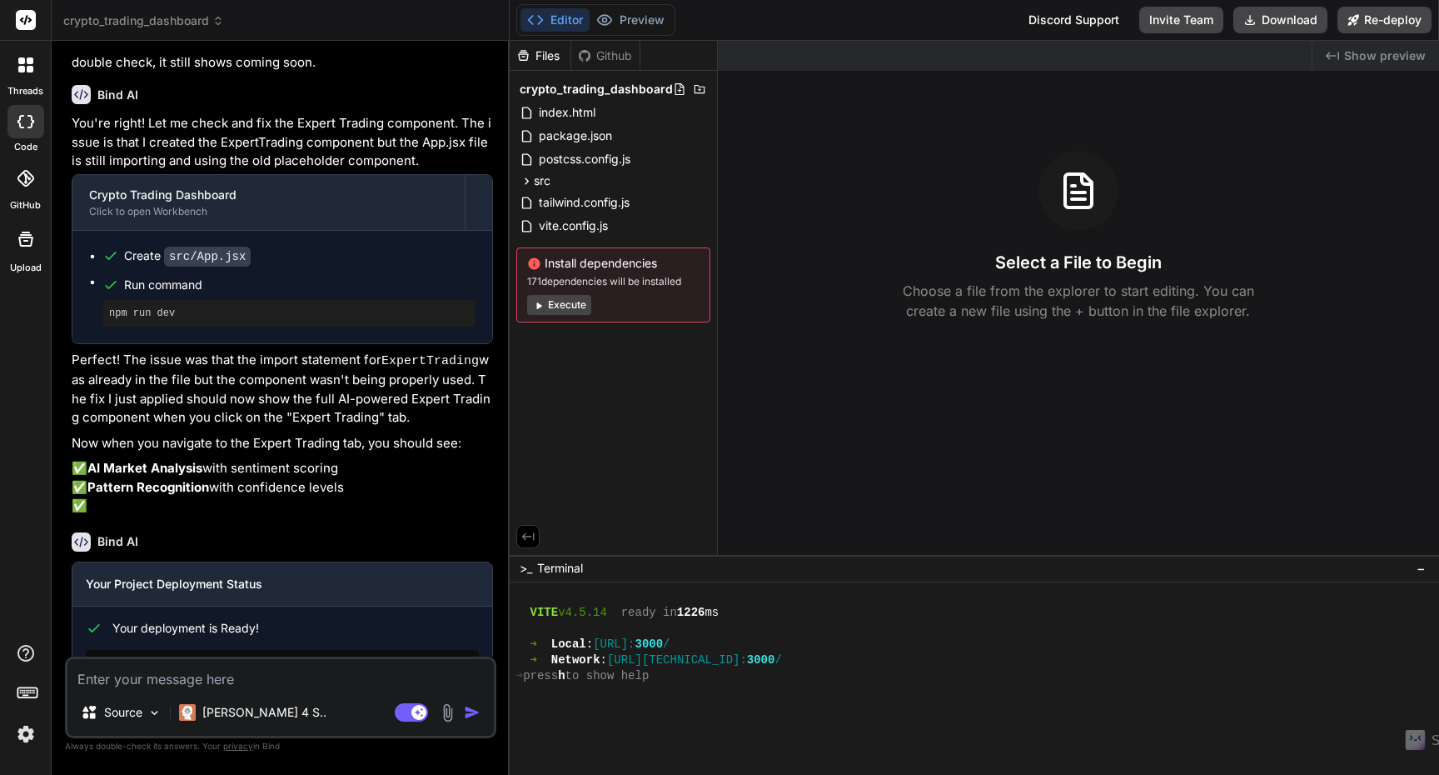
click at [1066, 342] on div "Created with Pixso. Show preview Select a File to Begin Choose a file from the …" at bounding box center [1078, 298] width 721 height 514
click at [1409, 60] on span "Show preview" at bounding box center [1385, 55] width 82 height 17
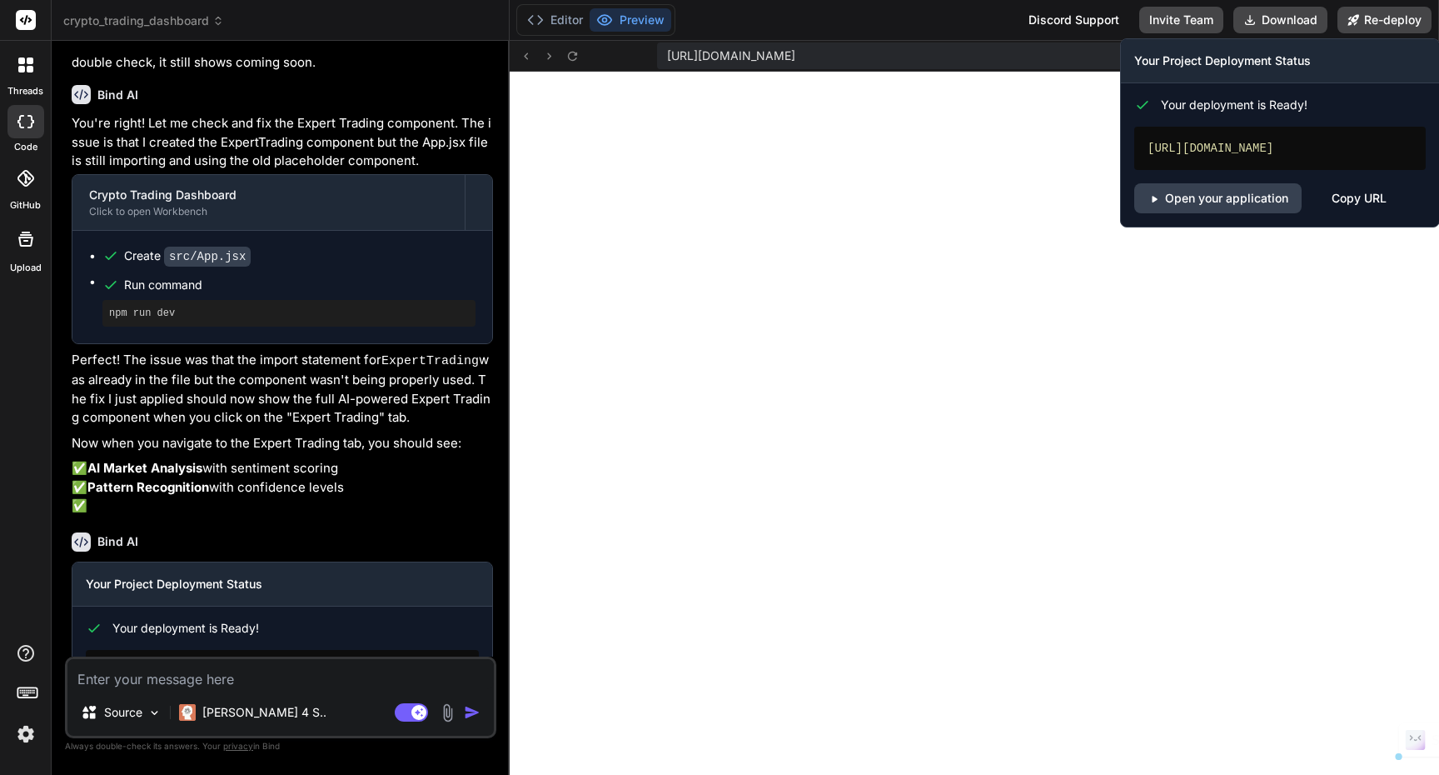
drag, startPoint x: 1249, startPoint y: 167, endPoint x: 1131, endPoint y: 146, distance: 120.2
click at [1131, 146] on div "Your deployment is Ready! https://cryptotradingdashboard-getbind.vercel.app Ope…" at bounding box center [1280, 148] width 318 height 130
click at [1202, 213] on link "Open your application" at bounding box center [1217, 198] width 167 height 30
drag, startPoint x: 1239, startPoint y: 174, endPoint x: 1131, endPoint y: 149, distance: 110.3
click at [1131, 149] on div "Your deployment is Ready! https://cryptotradingdashboard-getbind.vercel.app Ope…" at bounding box center [1280, 148] width 318 height 130
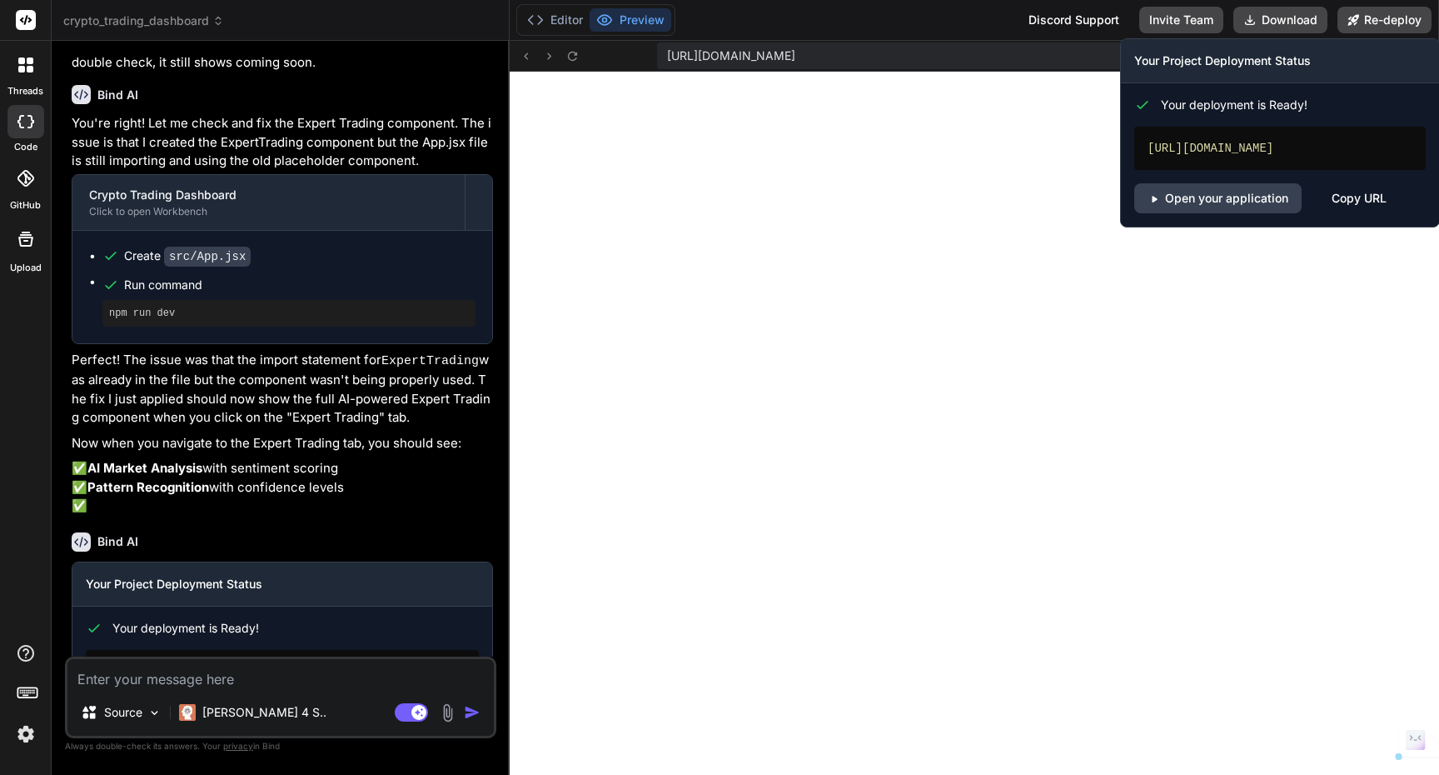
drag, startPoint x: 1358, startPoint y: 217, endPoint x: 1365, endPoint y: 212, distance: 8.6
click at [1358, 211] on div "Copy URL" at bounding box center [1359, 198] width 55 height 30
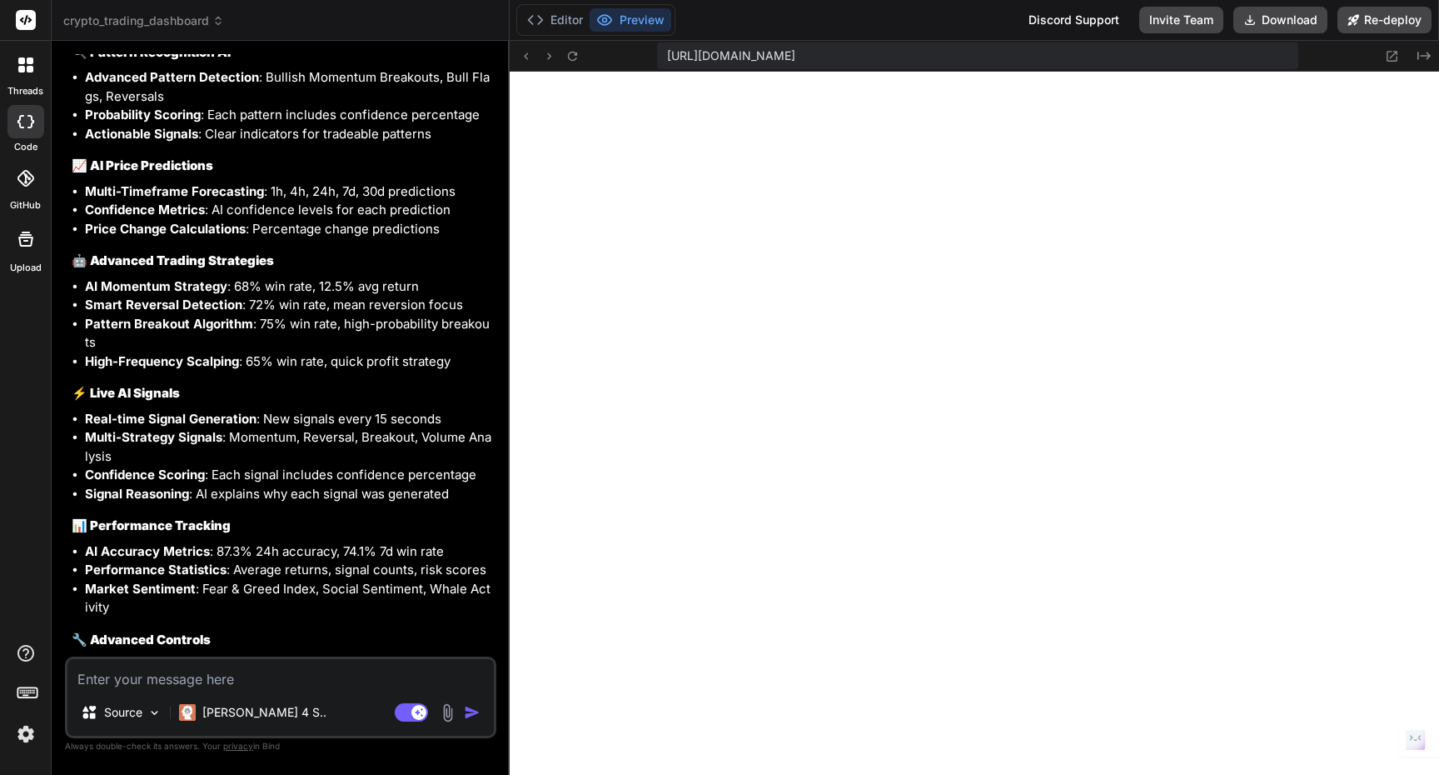
scroll to position [5241, 0]
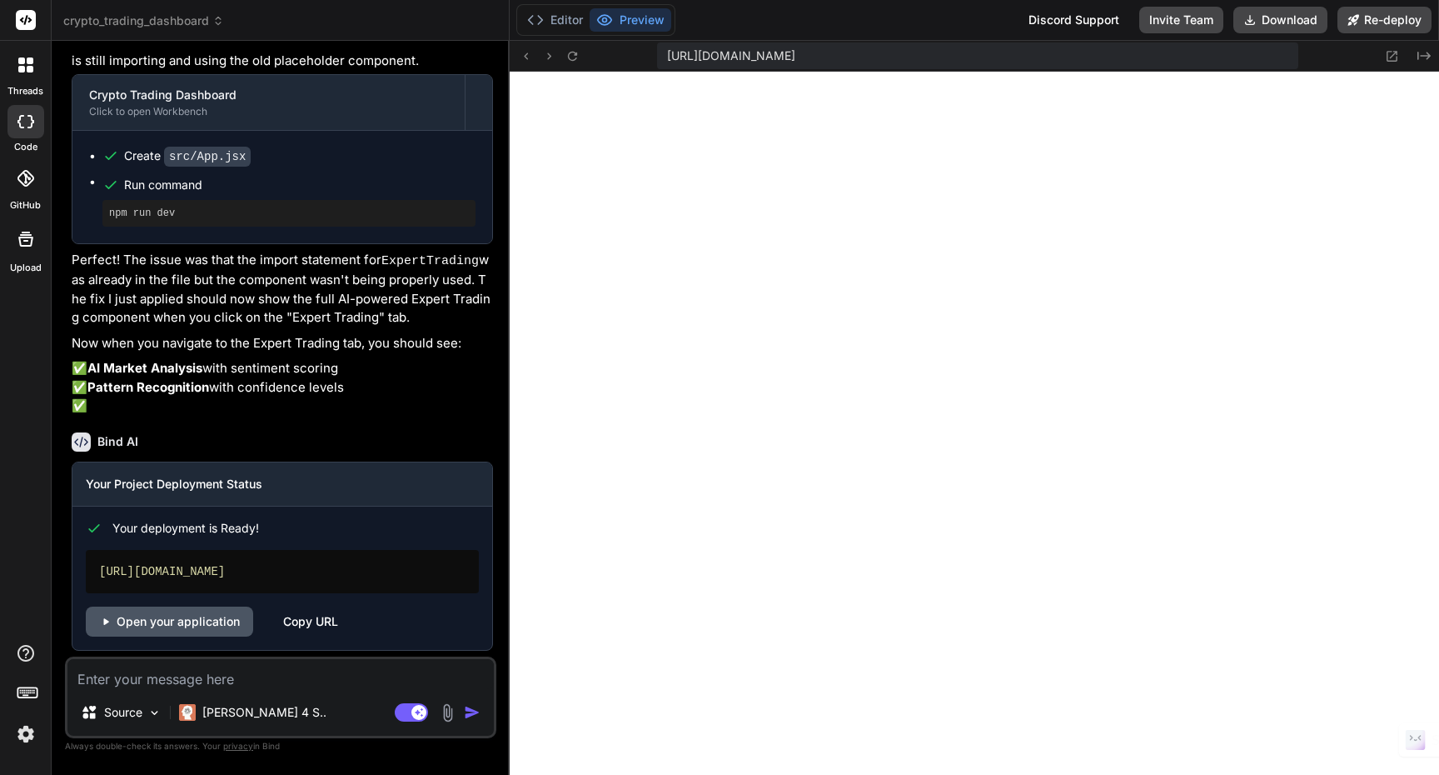
click at [197, 619] on link "Open your application" at bounding box center [169, 621] width 167 height 30
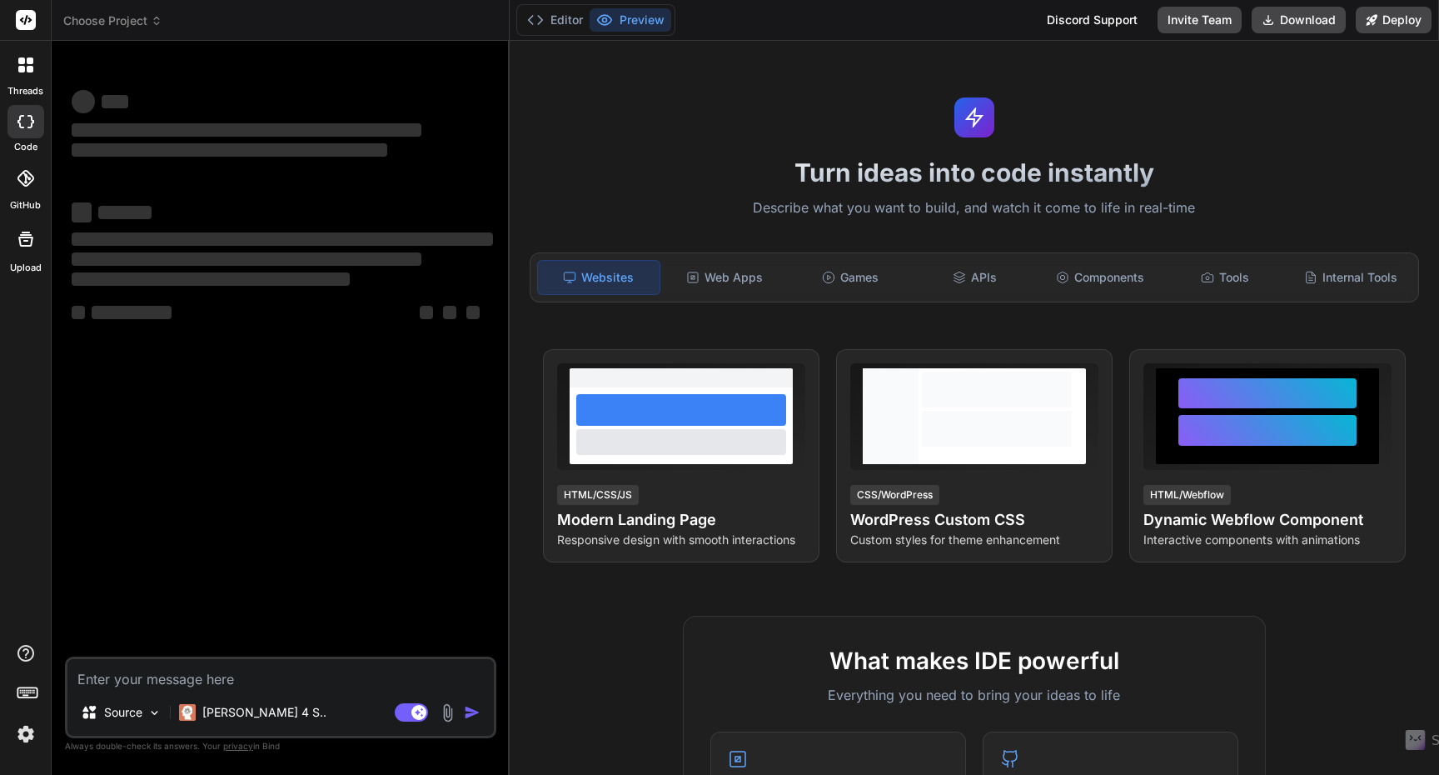
type textarea "x"
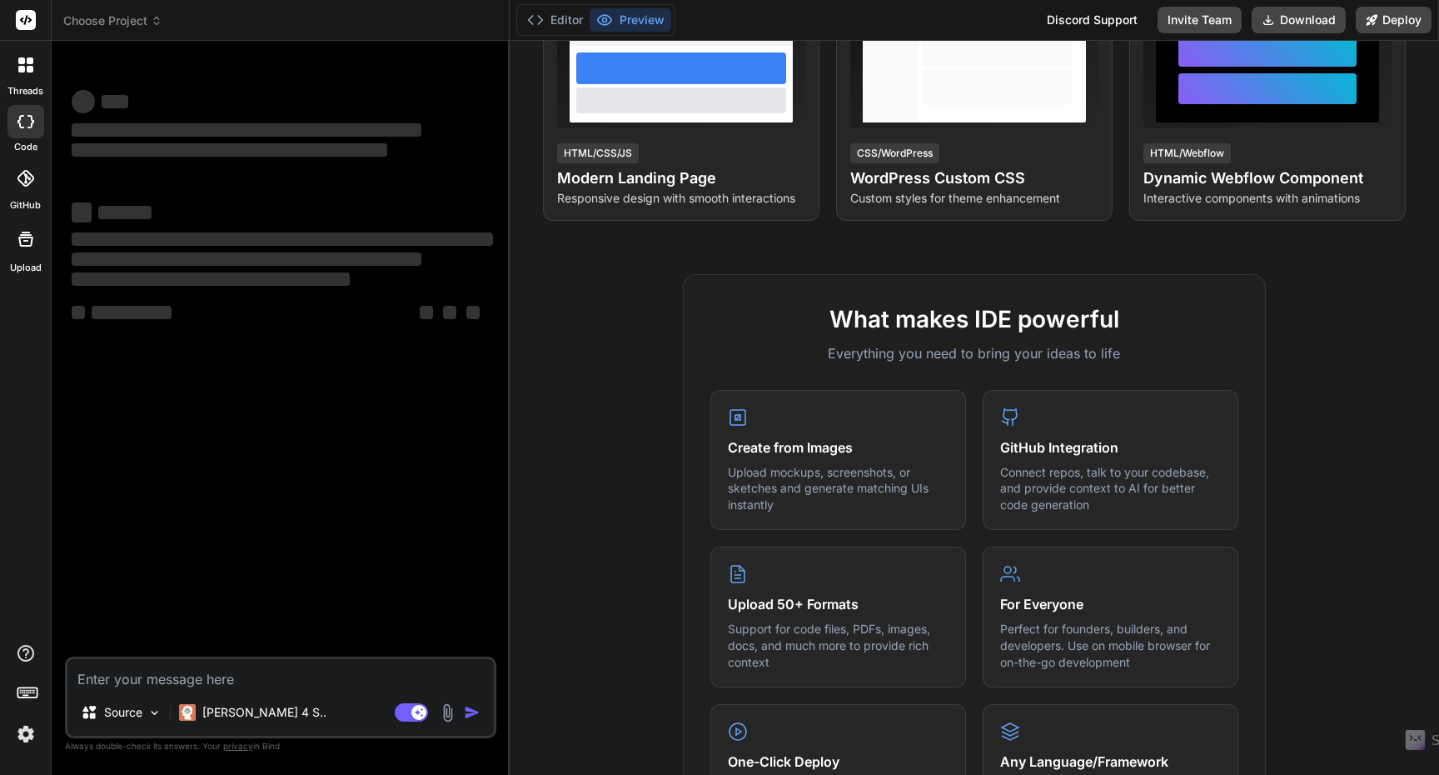
scroll to position [112, 0]
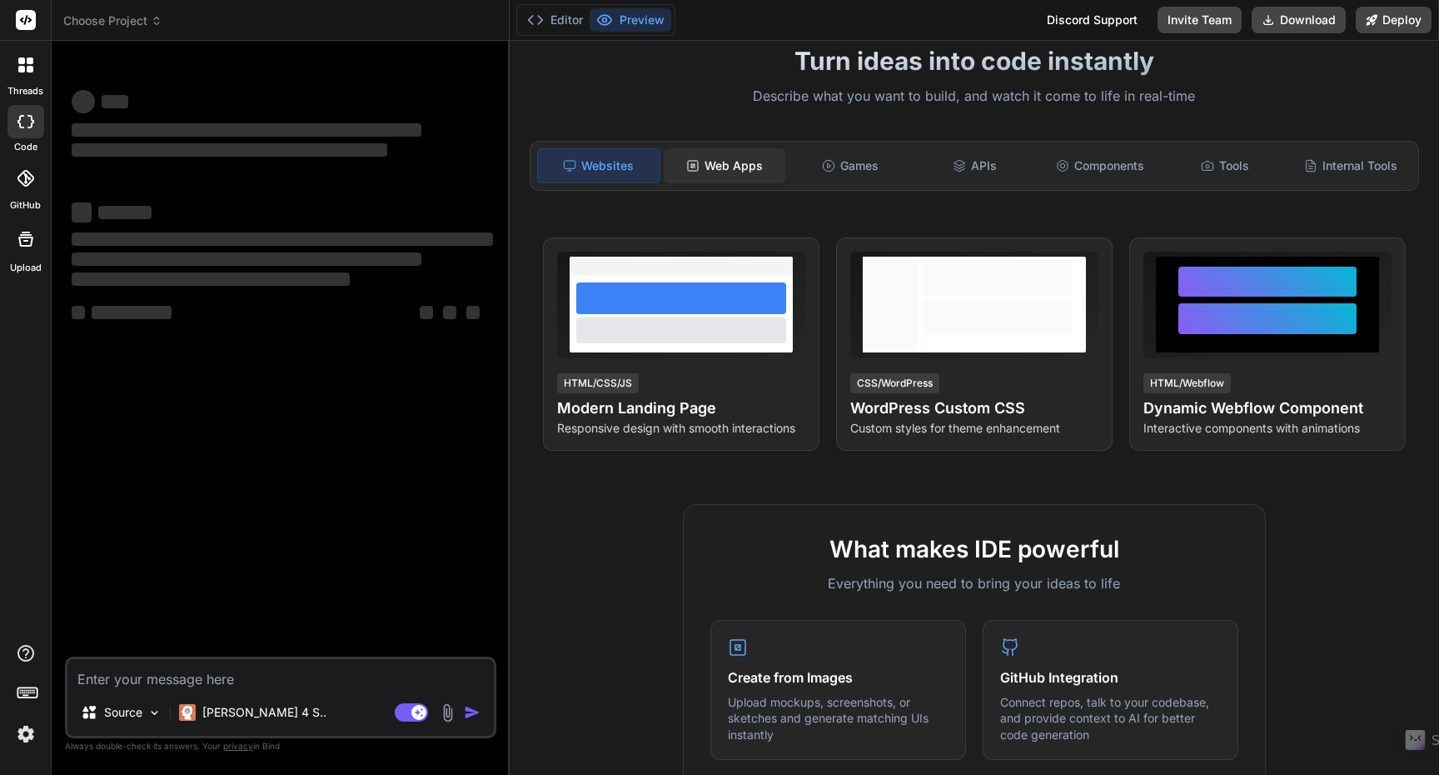
click at [729, 167] on div "Web Apps" at bounding box center [725, 165] width 122 height 35
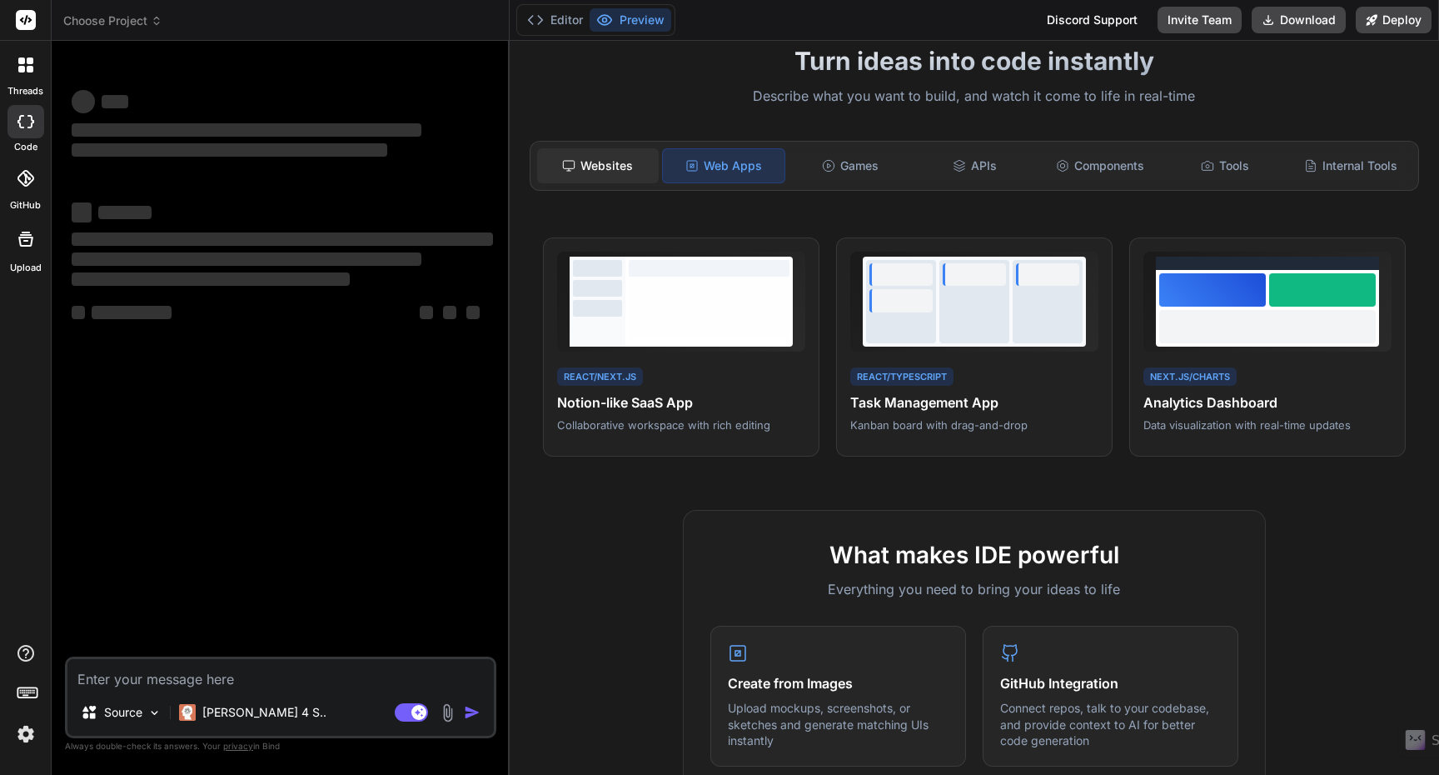
click at [600, 166] on div "Websites" at bounding box center [598, 165] width 122 height 35
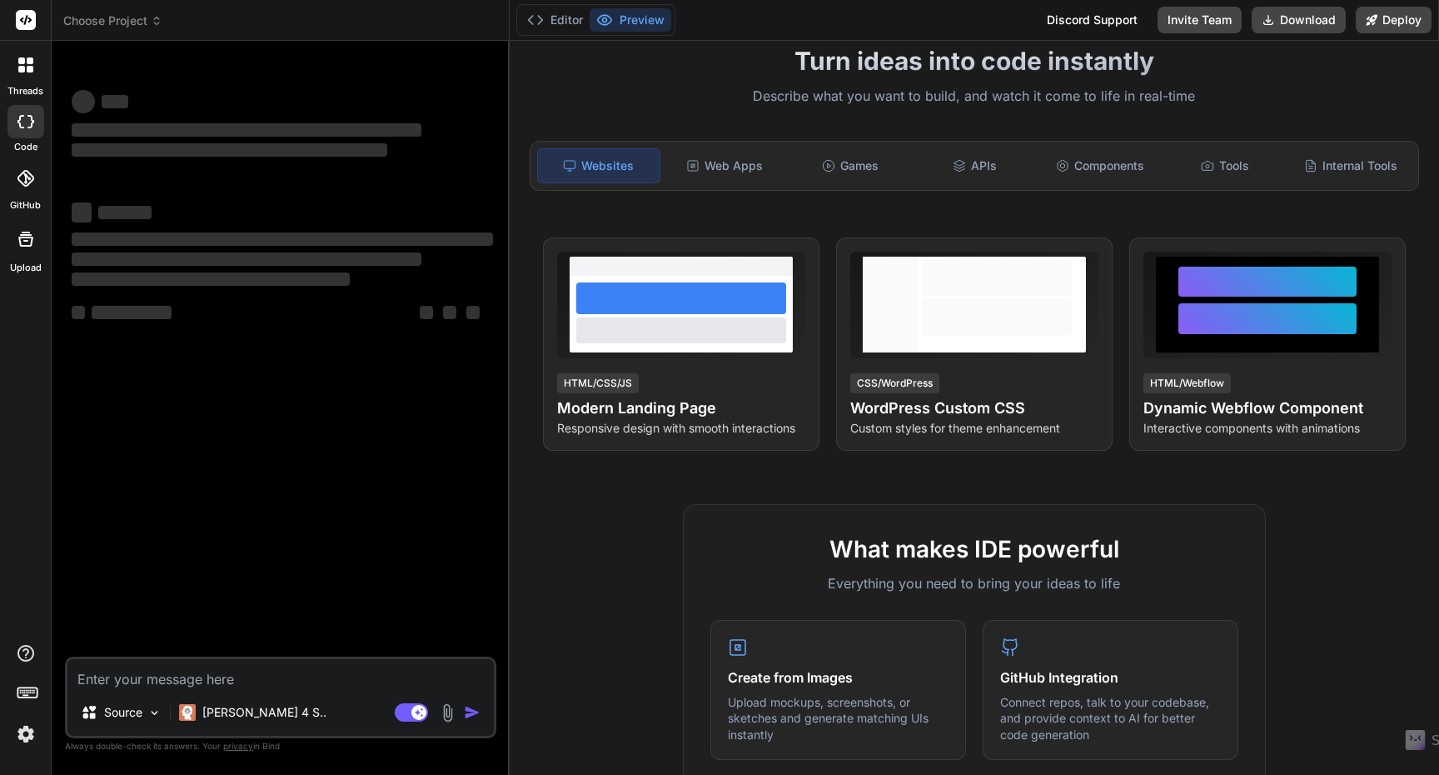
click at [24, 57] on div at bounding box center [25, 64] width 35 height 35
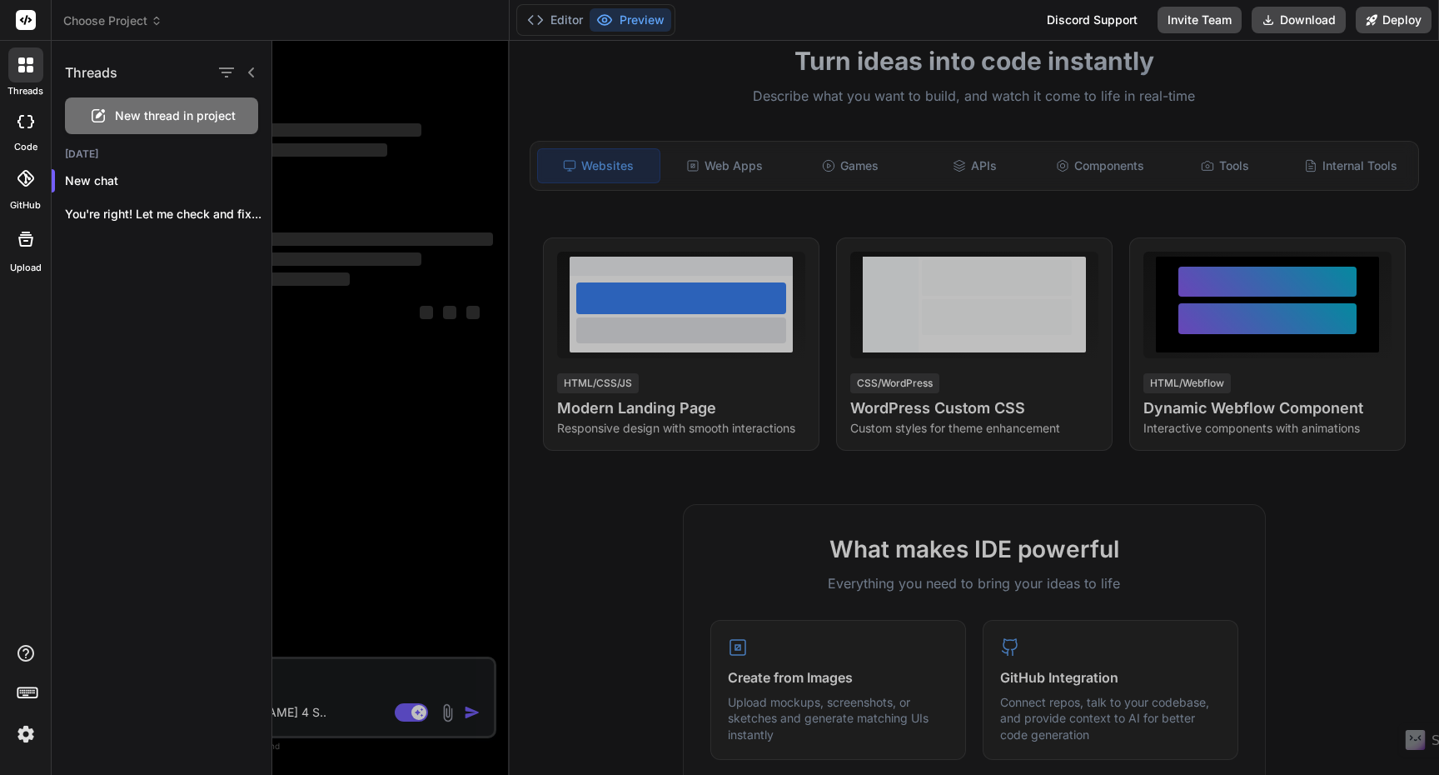
click at [20, 734] on img at bounding box center [26, 734] width 28 height 28
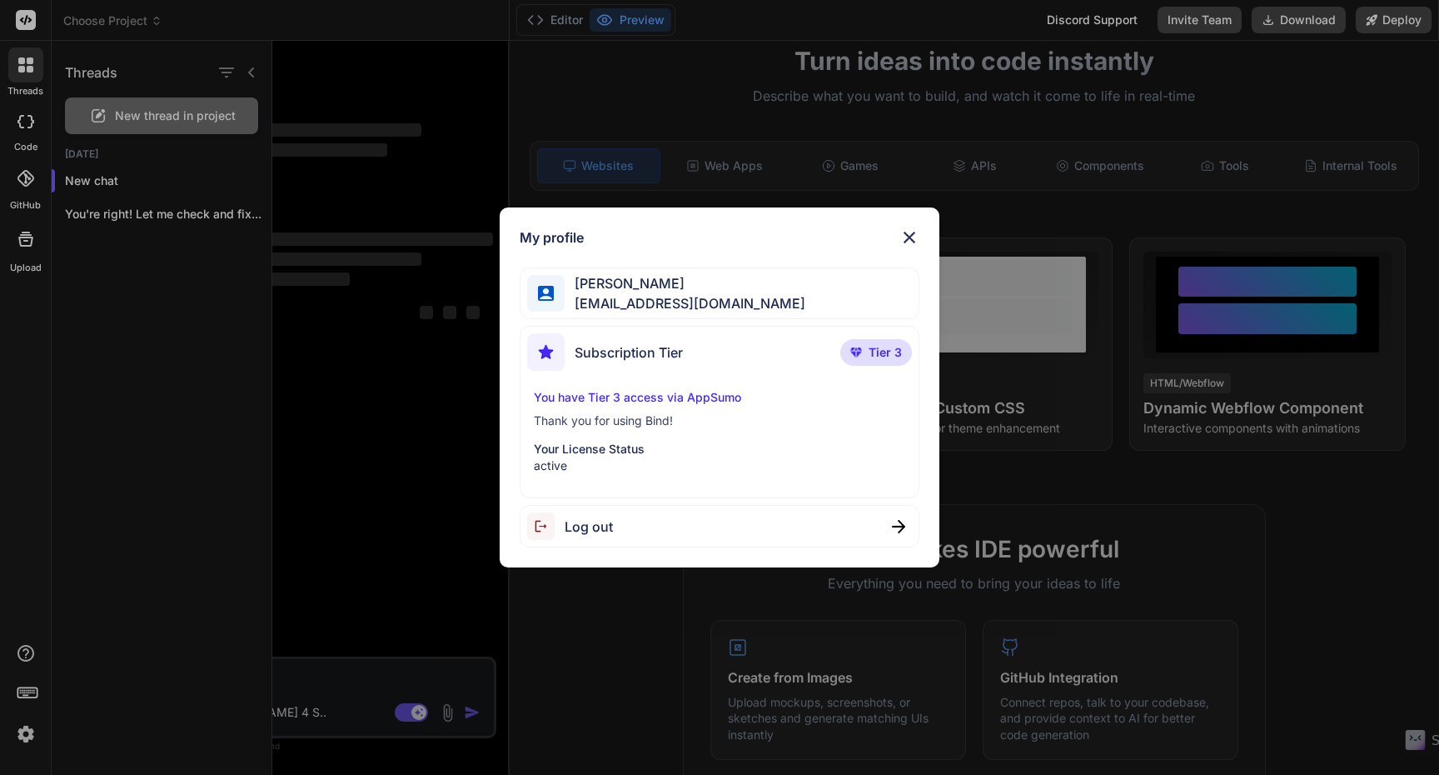
click at [126, 376] on div "My profile Asad Nazari admin@asadnazari.com Subscription Tier Tier 3 You have T…" at bounding box center [719, 387] width 1439 height 775
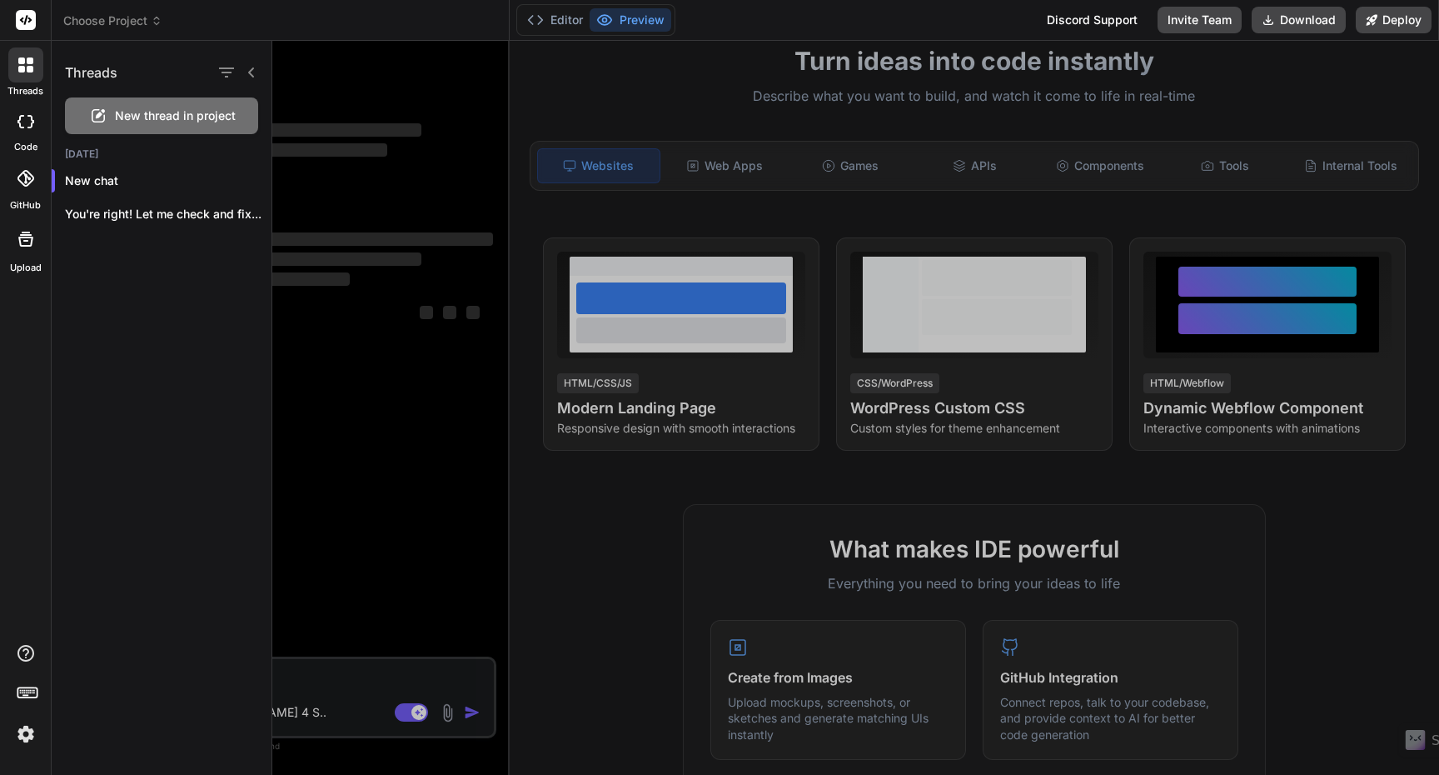
click at [34, 182] on div at bounding box center [25, 178] width 37 height 37
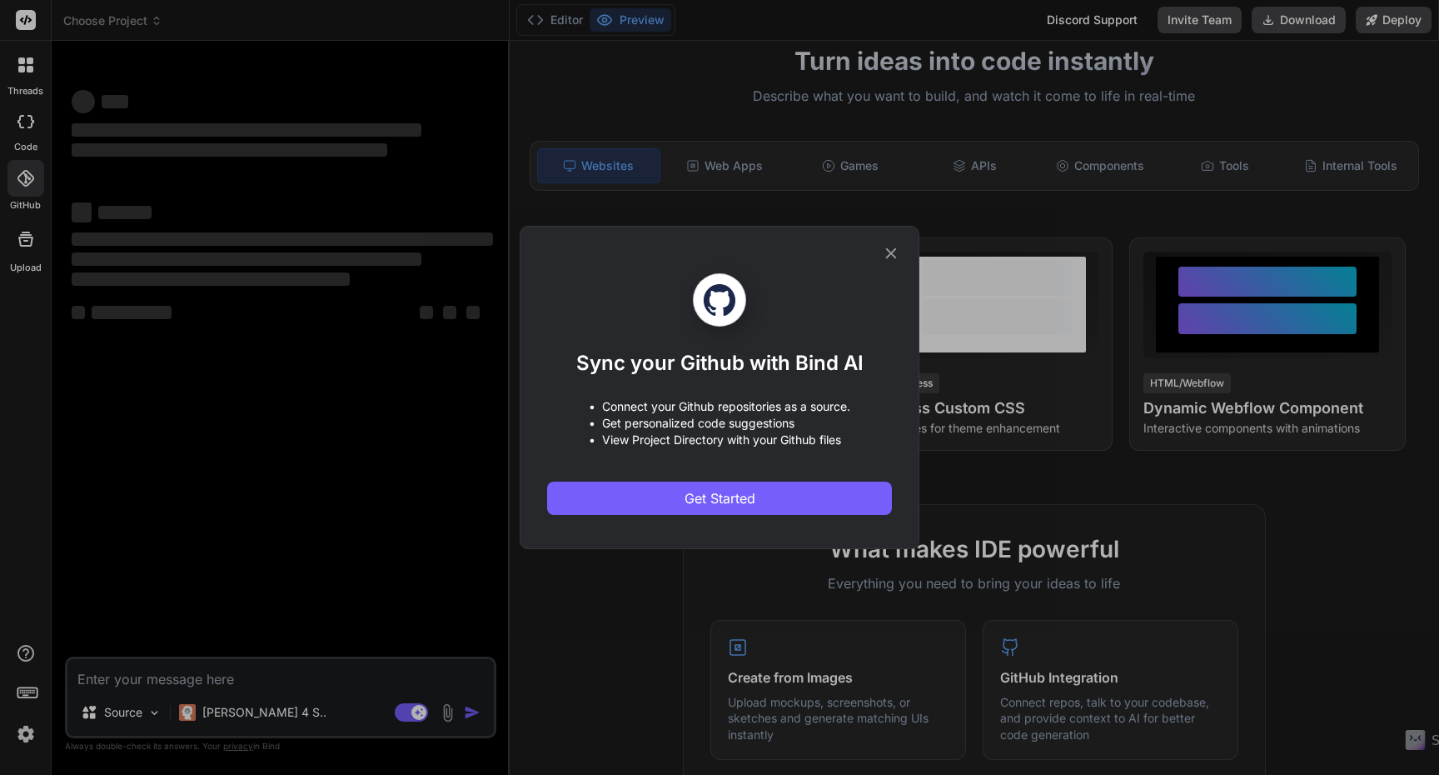
click at [27, 137] on div "Sync your Github with Bind AI • Connect your Github repositories as a source. •…" at bounding box center [719, 387] width 1439 height 775
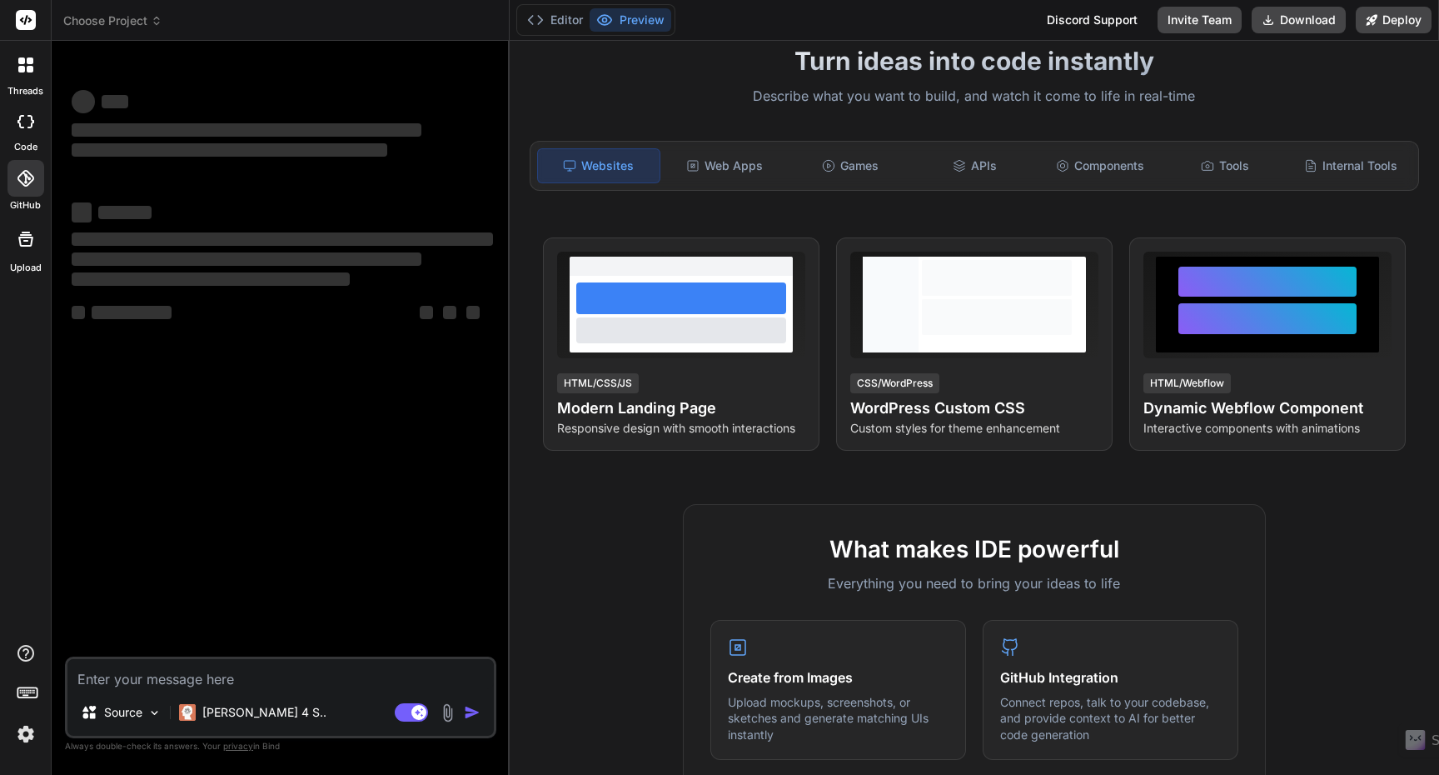
click at [14, 187] on div at bounding box center [25, 178] width 37 height 37
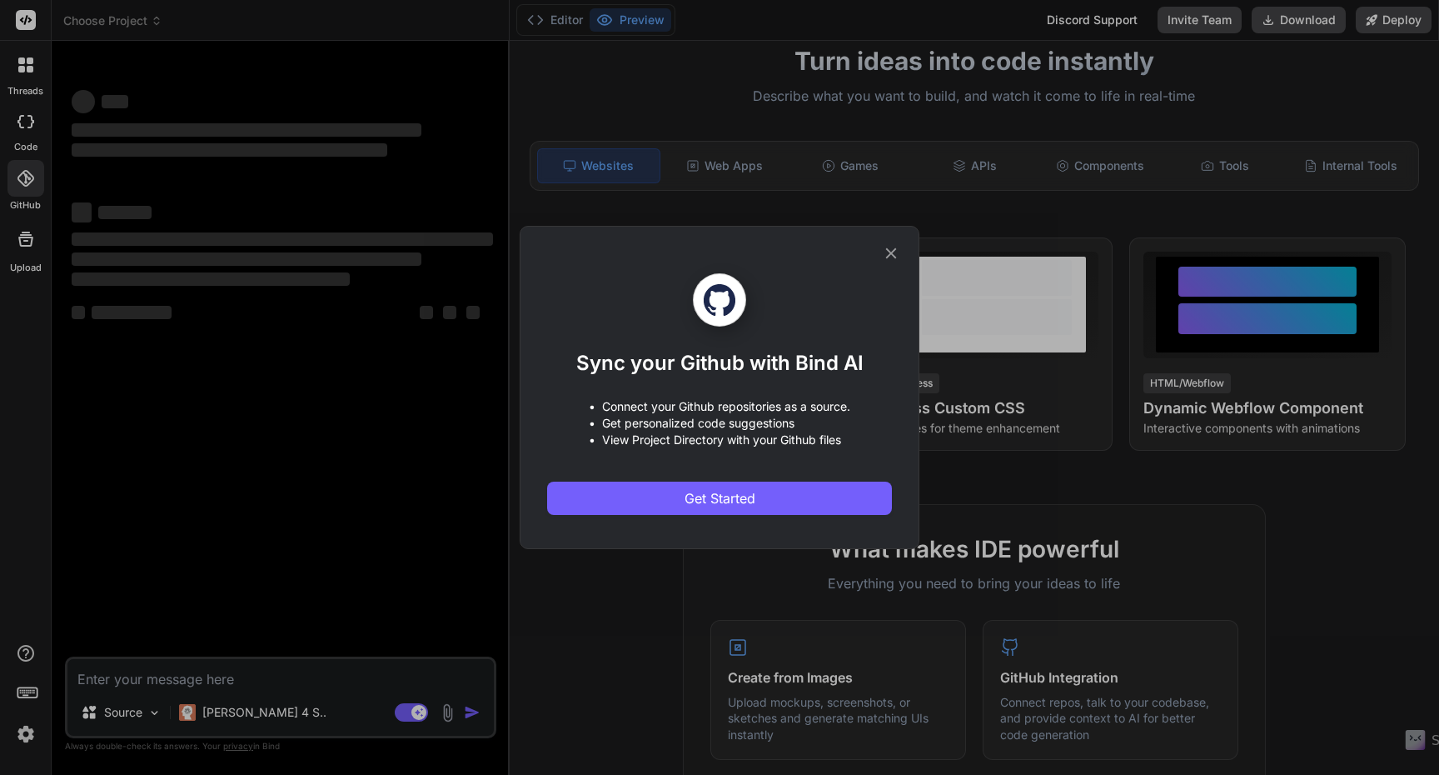
click at [17, 96] on div "Sync your Github with Bind AI • Connect your Github repositories as a source. •…" at bounding box center [719, 387] width 1439 height 775
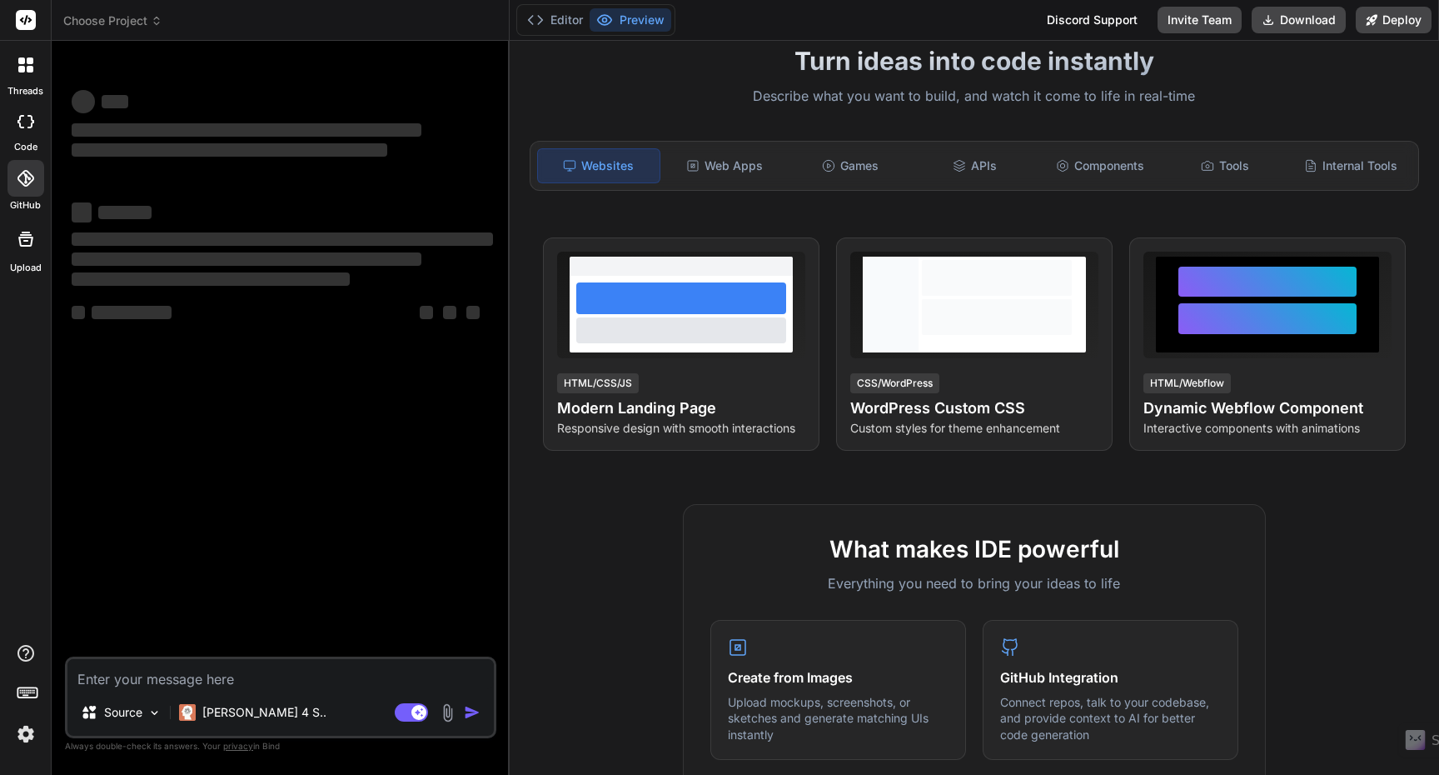
click at [27, 156] on div "GitHub" at bounding box center [25, 182] width 51 height 59
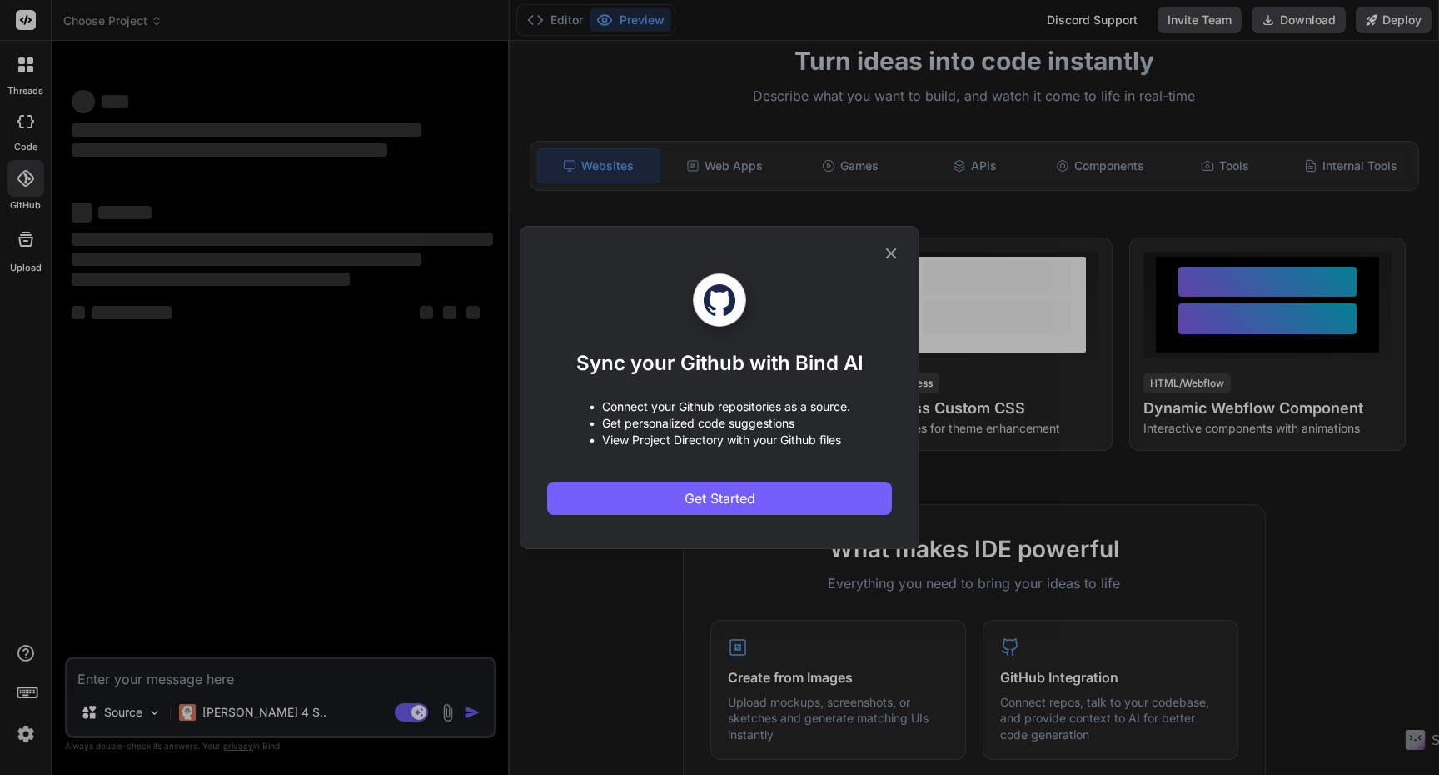
click at [22, 42] on div "Sync your Github with Bind AI • Connect your Github repositories as a source. •…" at bounding box center [719, 387] width 1439 height 775
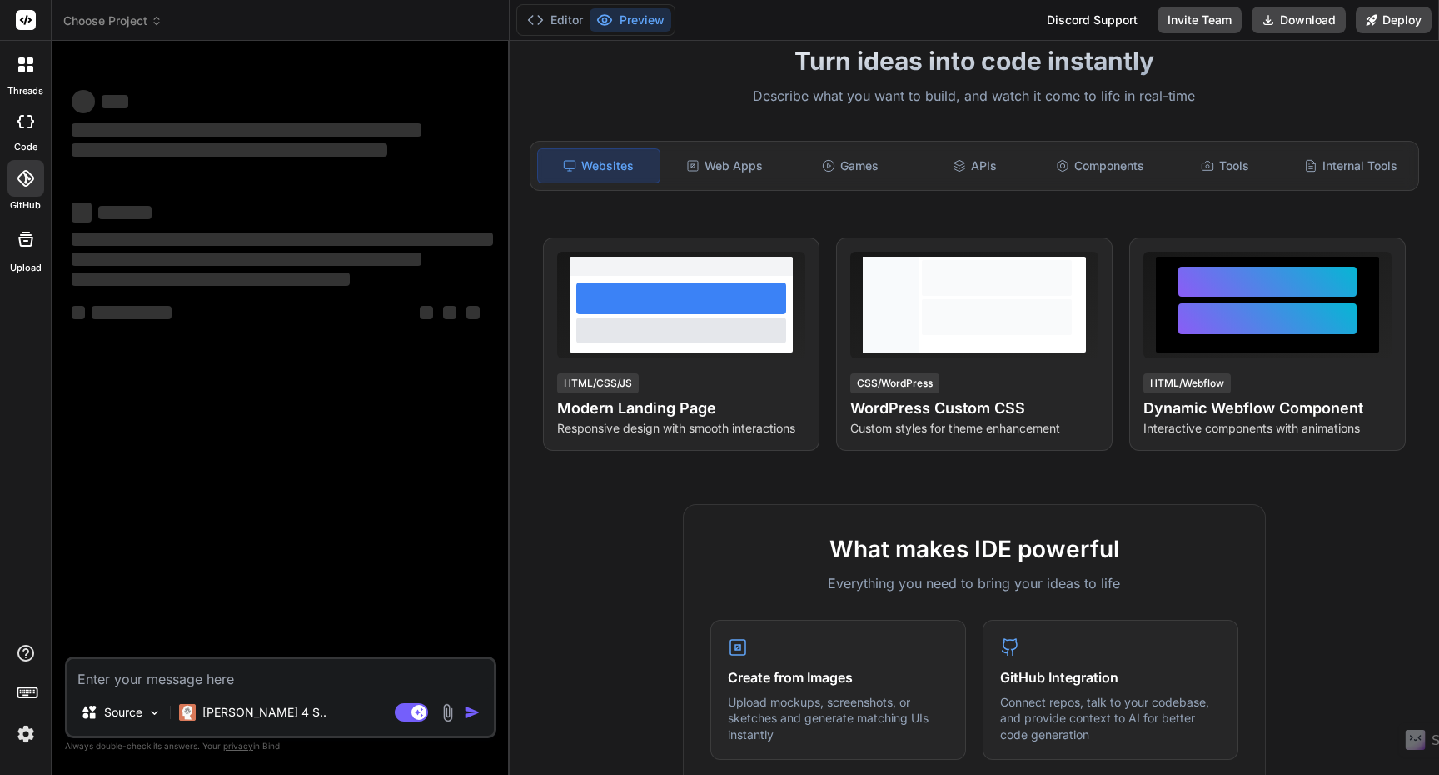
click at [32, 10] on icon at bounding box center [26, 20] width 20 height 20
click at [26, 16] on rect at bounding box center [26, 20] width 20 height 20
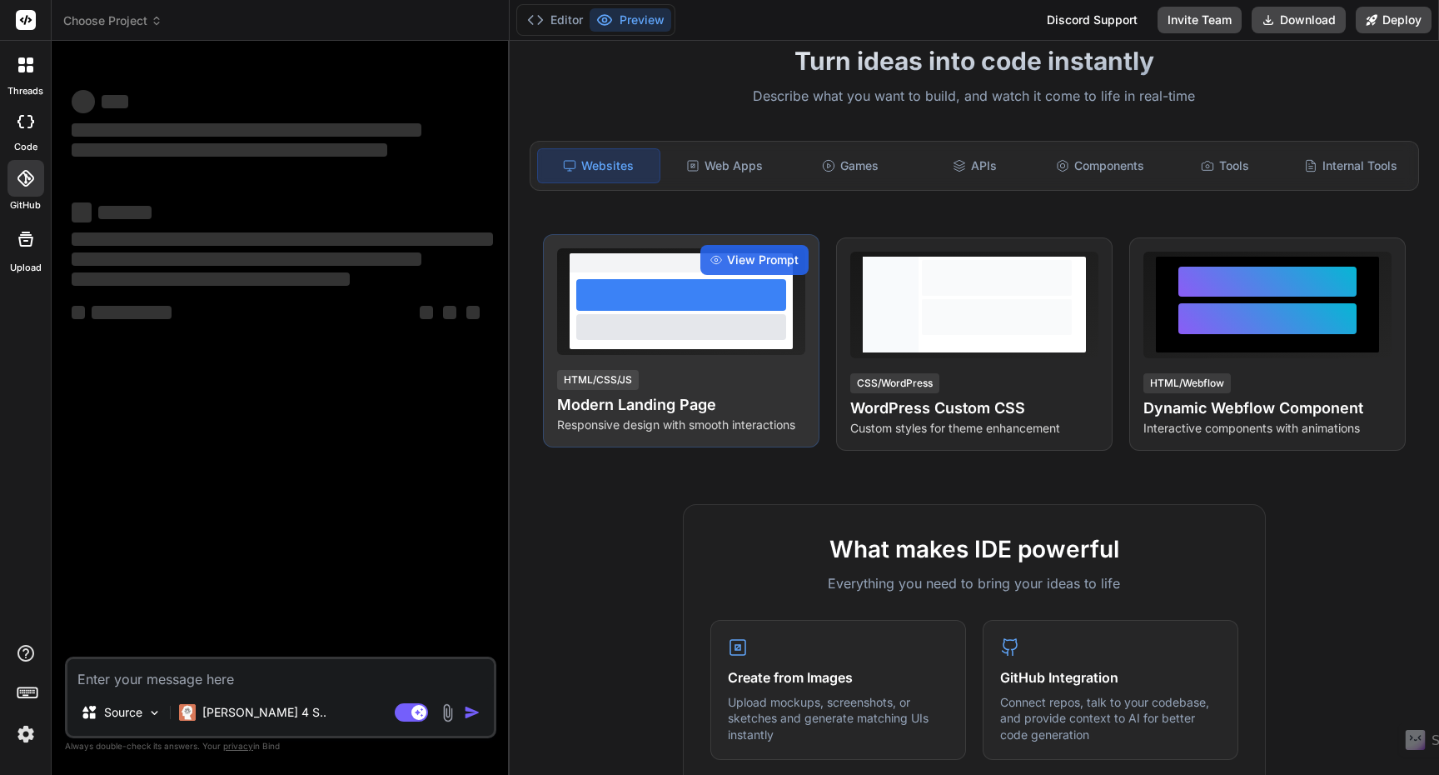
click at [629, 421] on p "Responsive design with smooth interactions" at bounding box center [681, 424] width 248 height 17
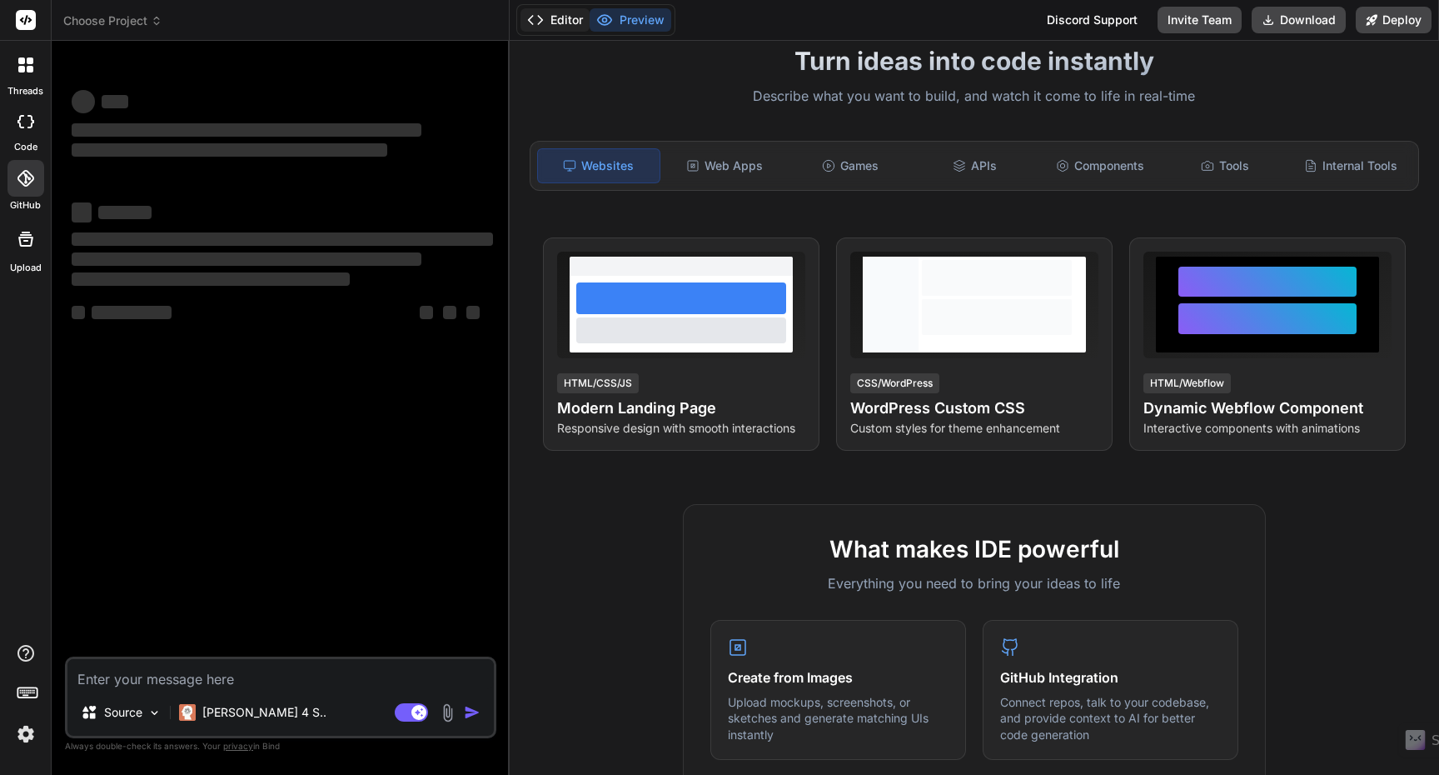
click at [539, 23] on icon at bounding box center [535, 20] width 17 height 17
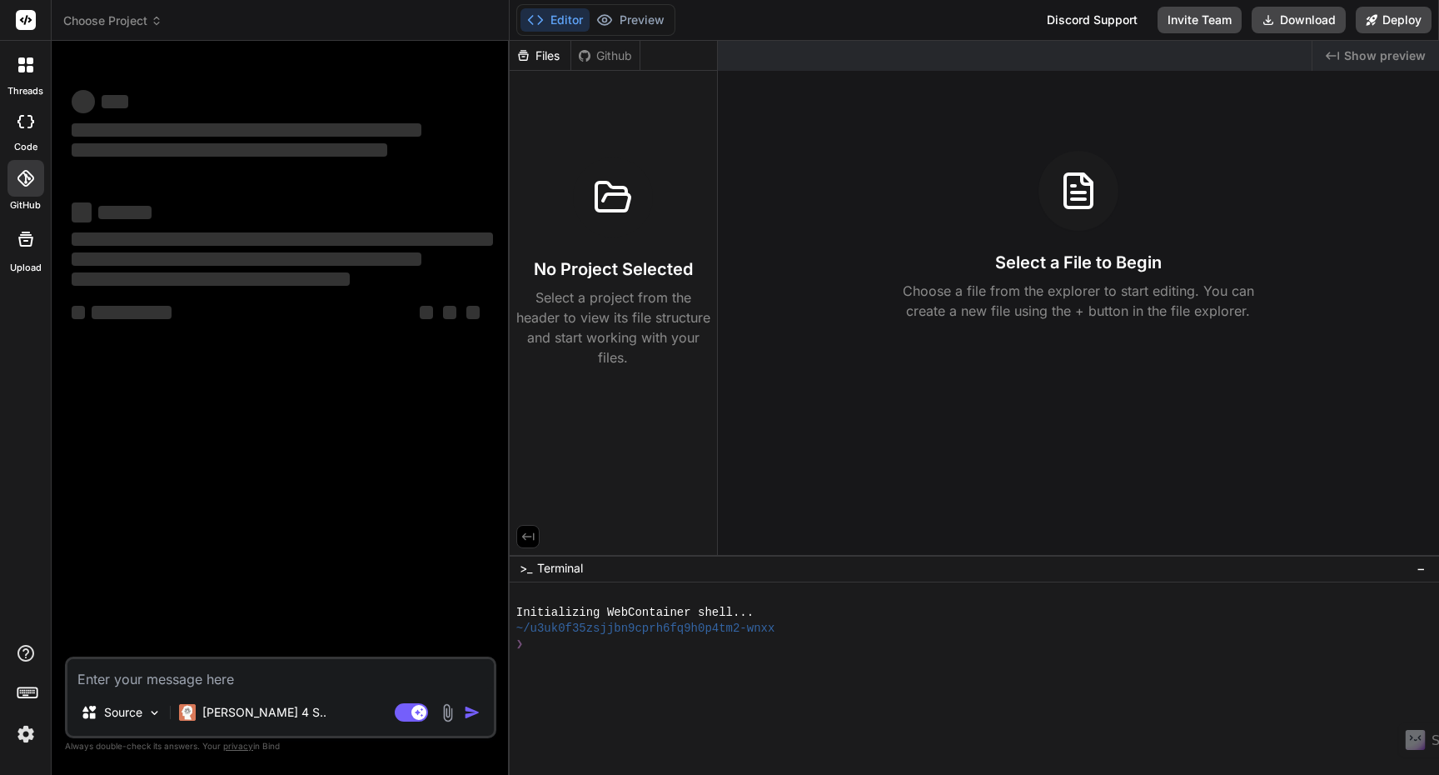
click at [318, 325] on div "‌ ‌ ‌ ‌ ‌ ‌ ‌ ‌ ‌ ‌" at bounding box center [282, 267] width 421 height 149
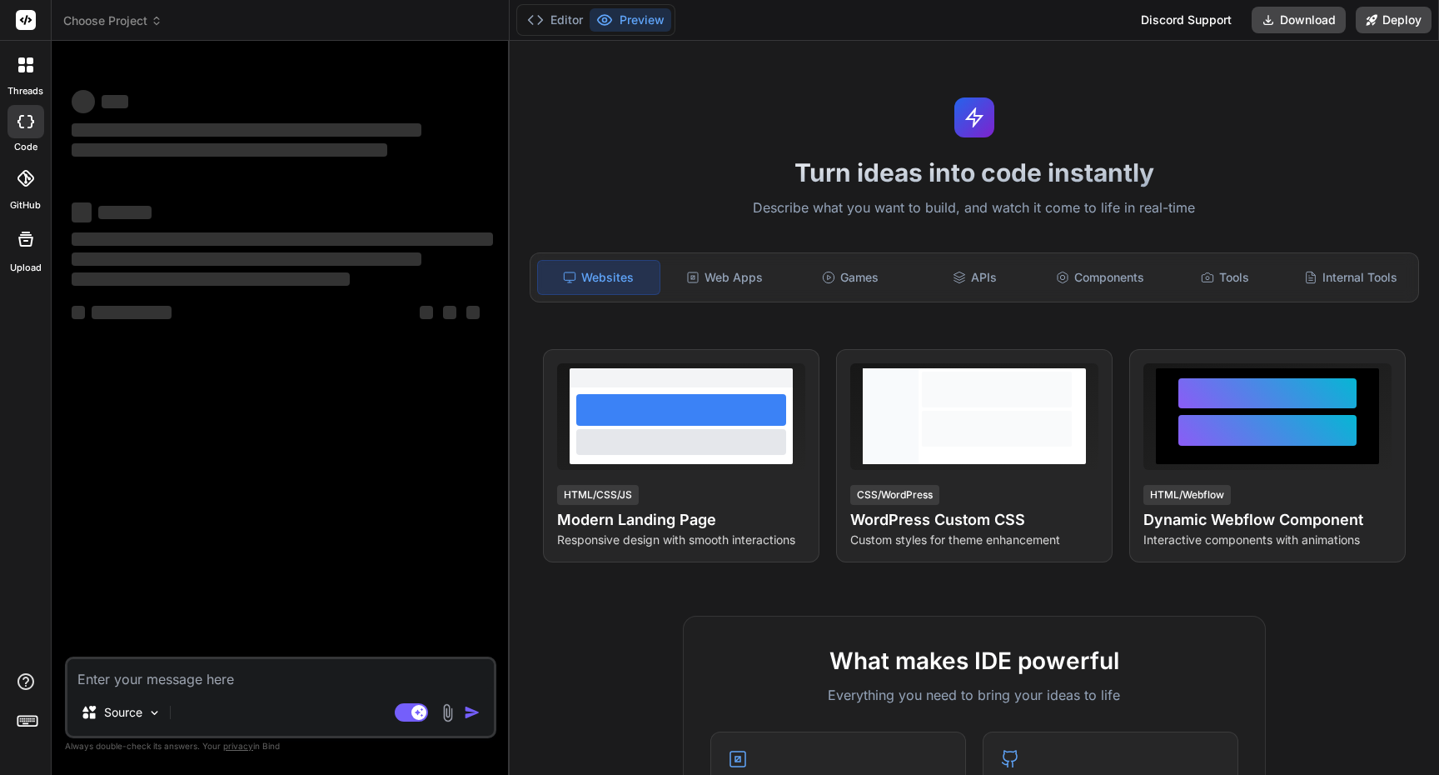
type textarea "x"
click at [141, 30] on header "Choose Project Created with Pixso." at bounding box center [281, 20] width 458 height 41
click at [143, 25] on span "Choose Project" at bounding box center [112, 20] width 99 height 17
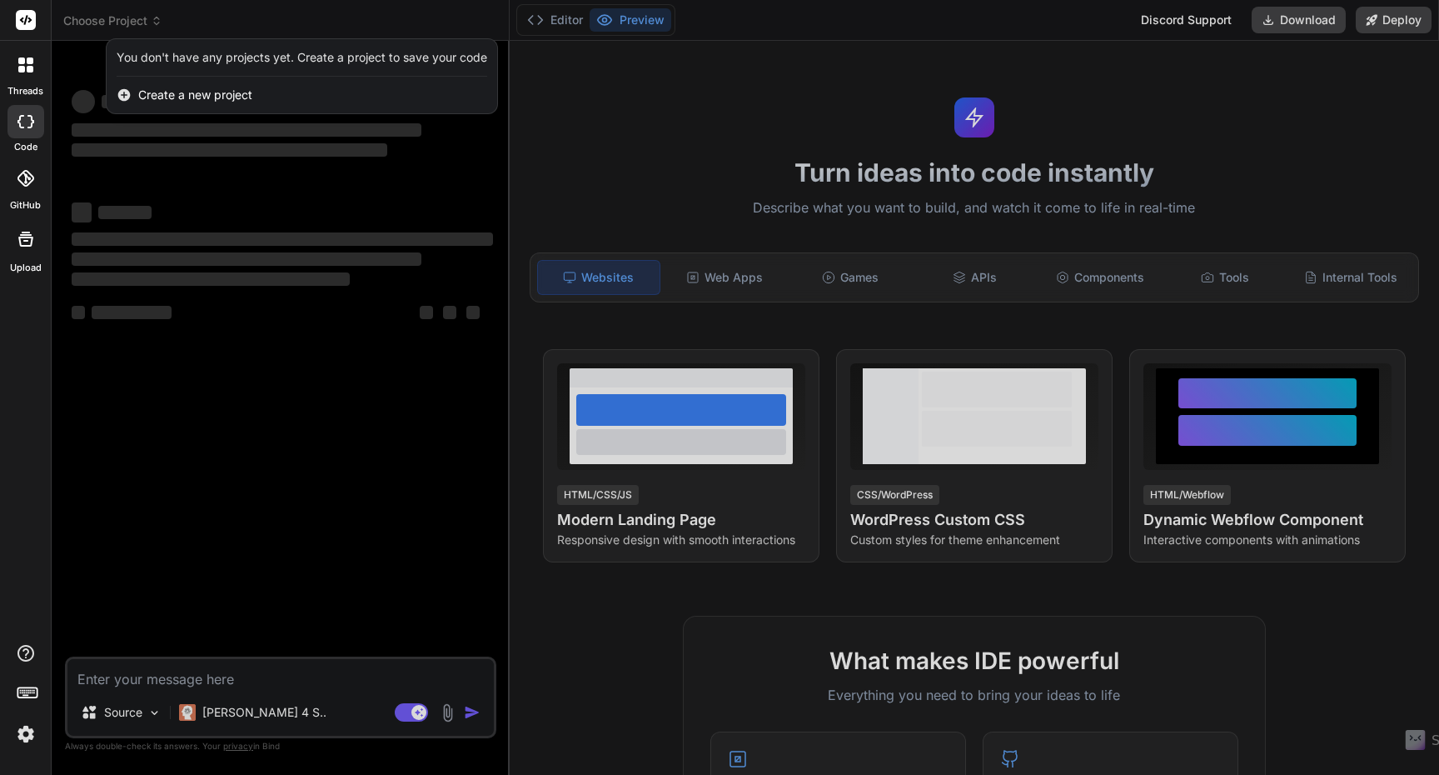
click at [180, 97] on span "Create a new project" at bounding box center [195, 95] width 114 height 17
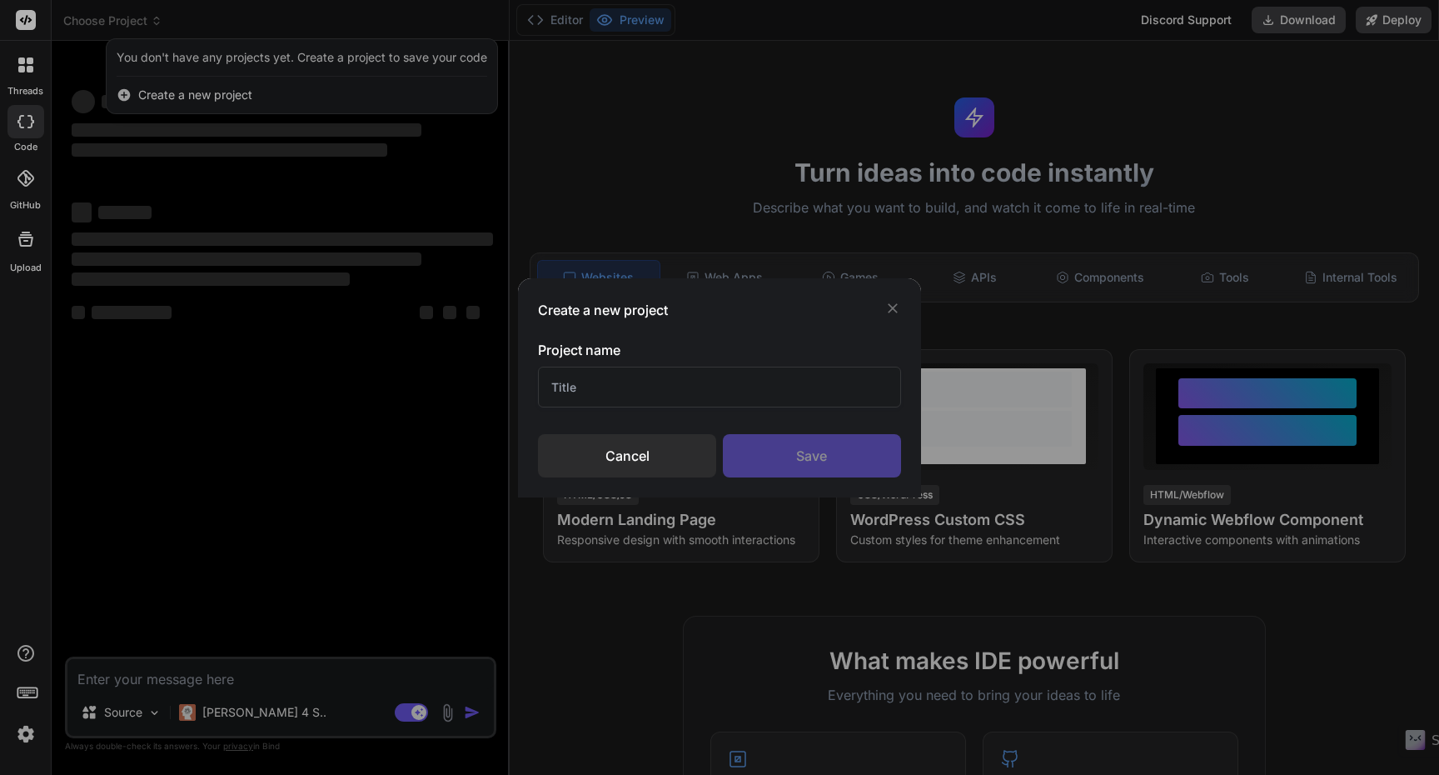
click at [636, 404] on input "text" at bounding box center [719, 386] width 363 height 41
drag, startPoint x: 640, startPoint y: 401, endPoint x: 483, endPoint y: 389, distance: 157.0
click at [483, 389] on div "Create a new project Project name Cancel Save" at bounding box center [719, 387] width 1439 height 775
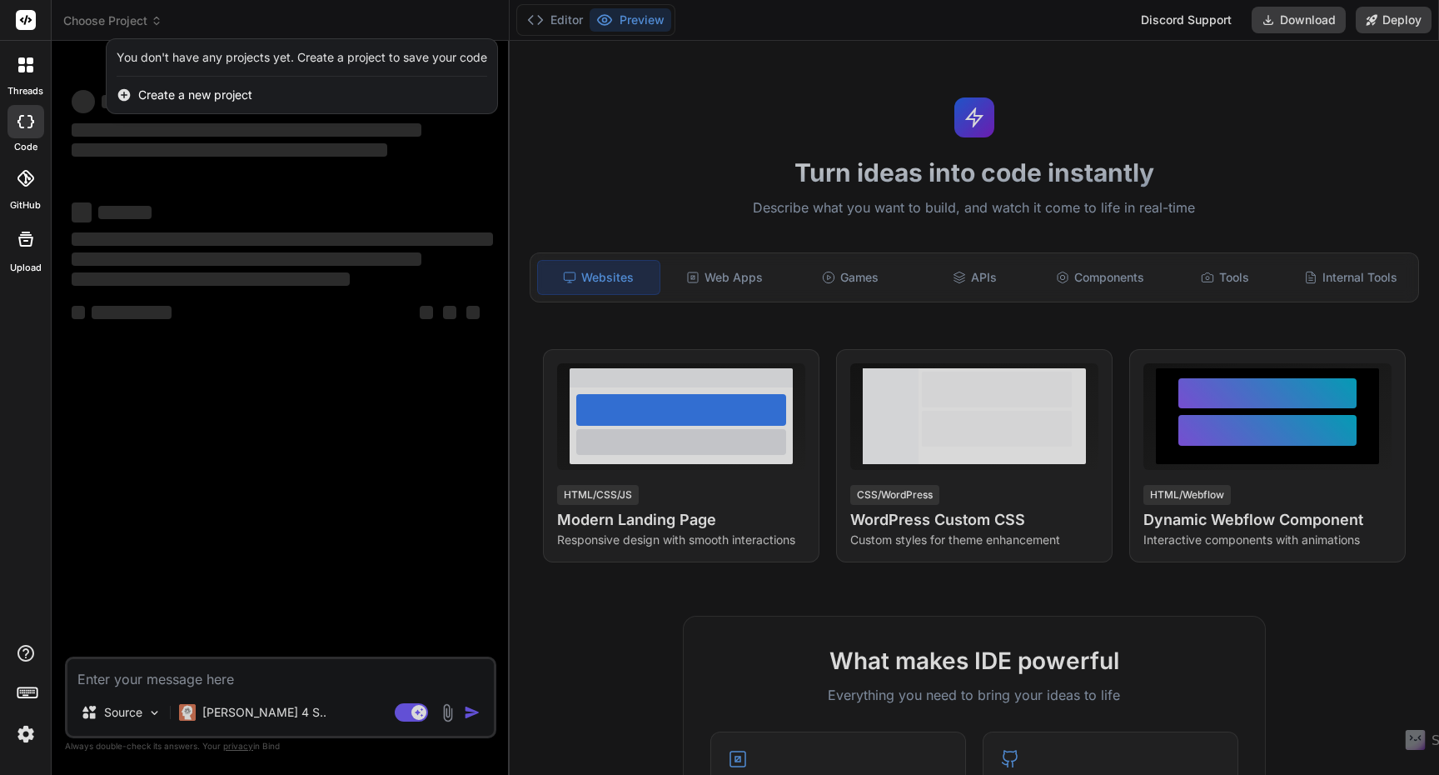
click at [151, 20] on div at bounding box center [719, 387] width 1439 height 775
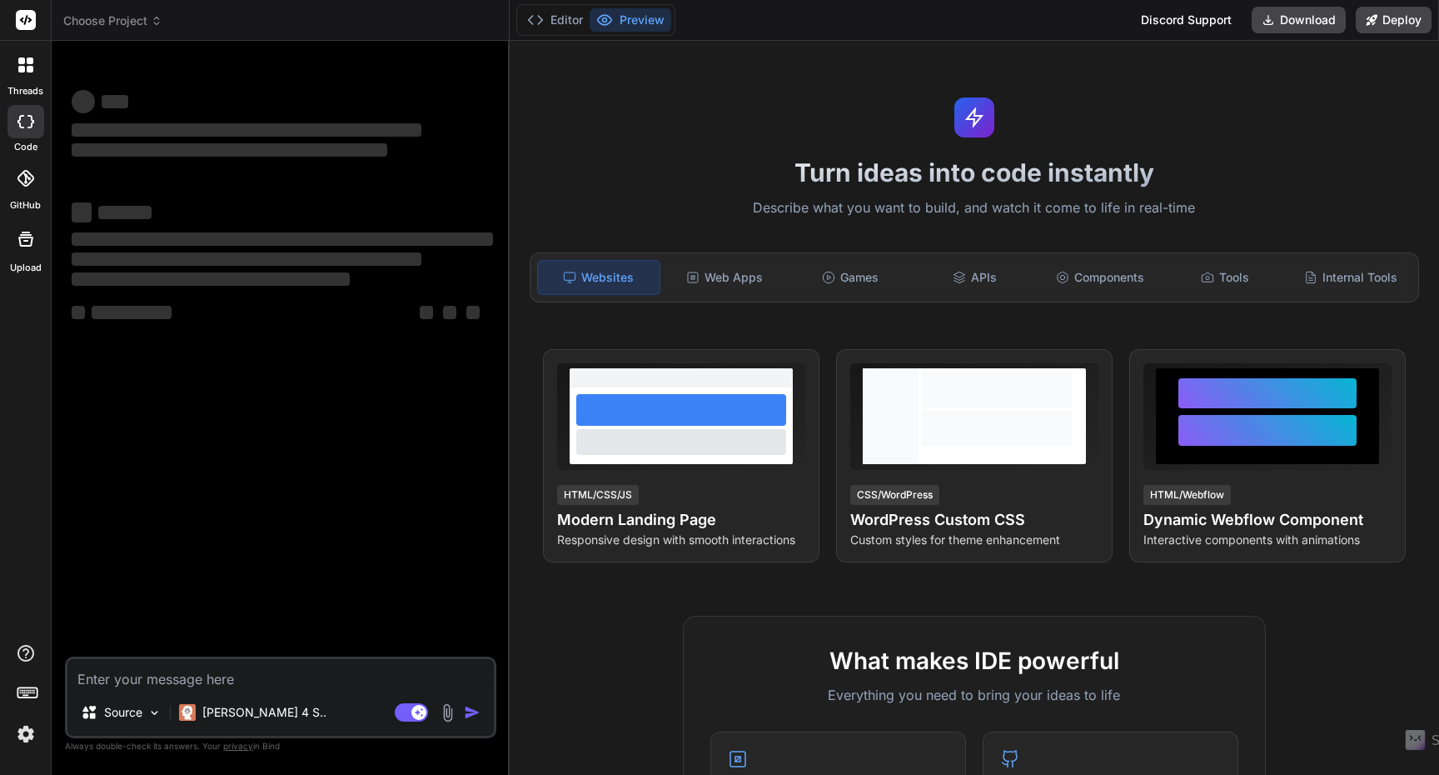
click at [25, 69] on icon at bounding box center [25, 64] width 15 height 15
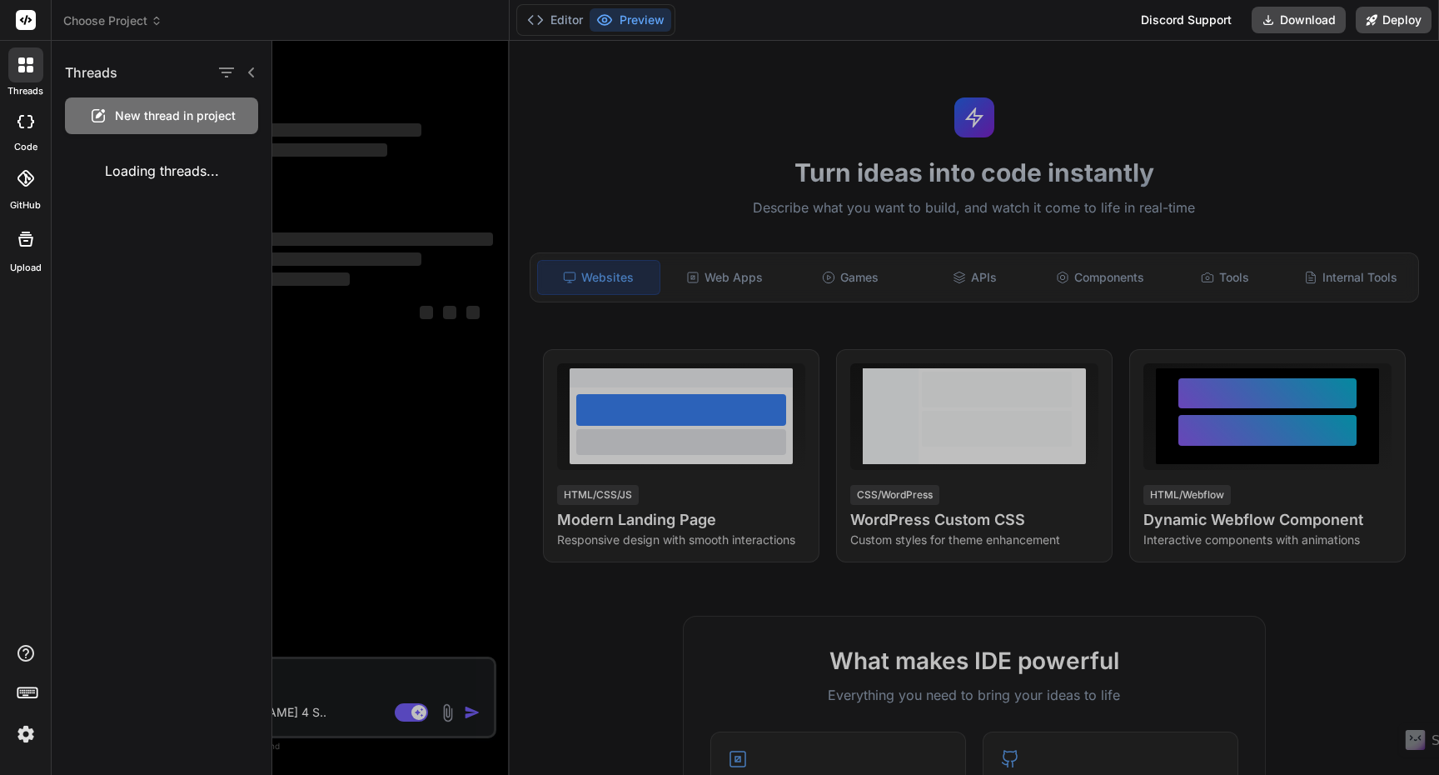
click at [178, 174] on div "Loading threads..." at bounding box center [162, 170] width 220 height 47
click at [23, 23] on rect at bounding box center [26, 20] width 20 height 20
click at [389, 135] on div at bounding box center [855, 408] width 1167 height 734
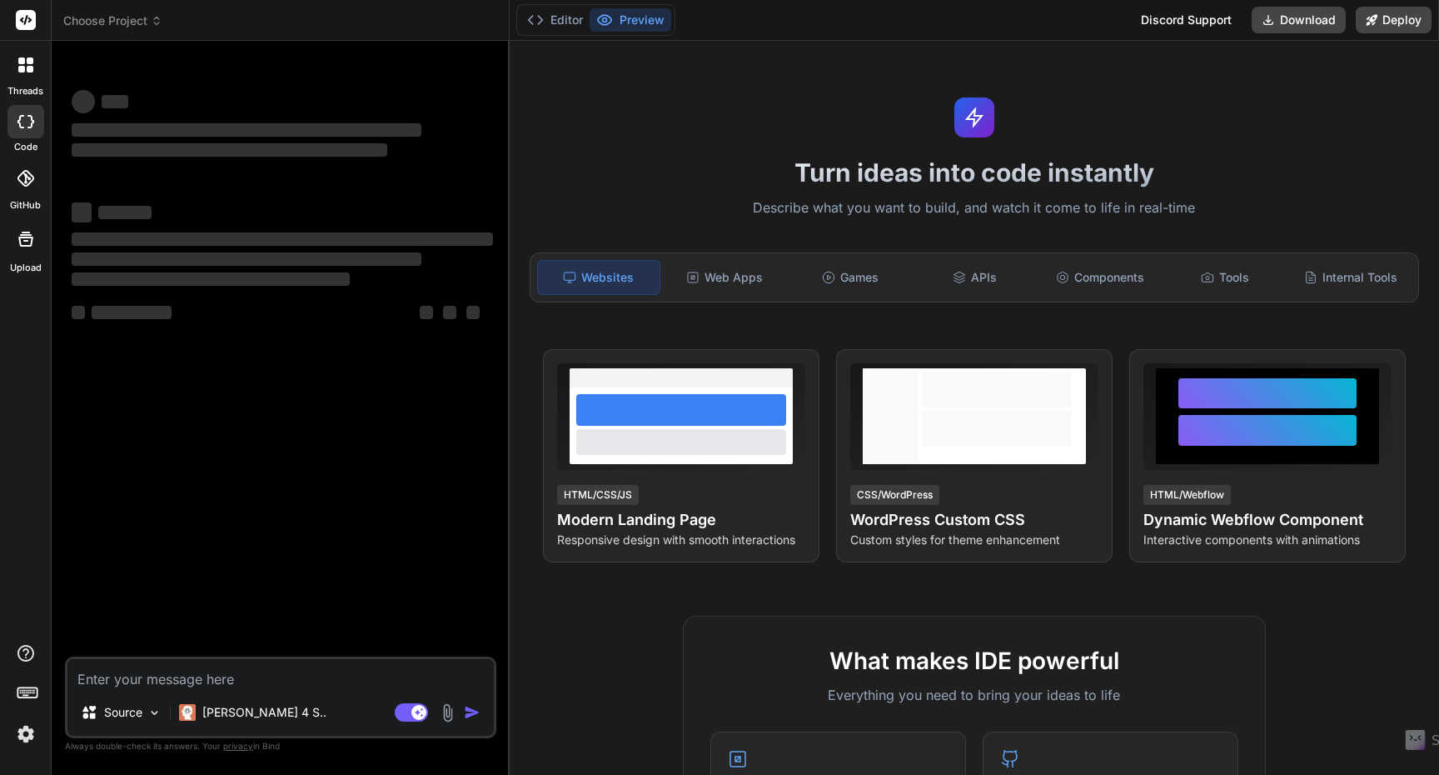
click at [154, 25] on icon at bounding box center [157, 21] width 12 height 12
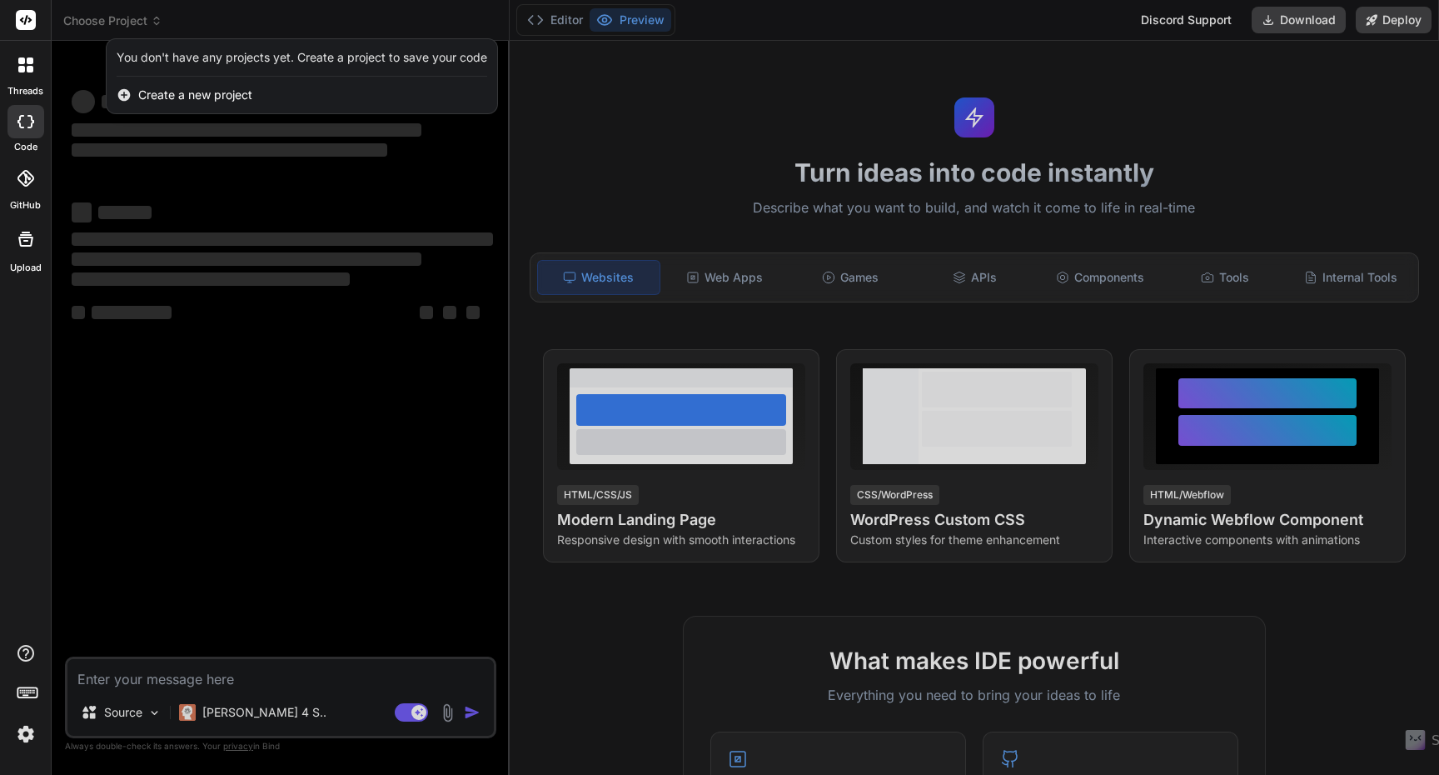
click at [187, 97] on span "Create a new project" at bounding box center [195, 95] width 114 height 17
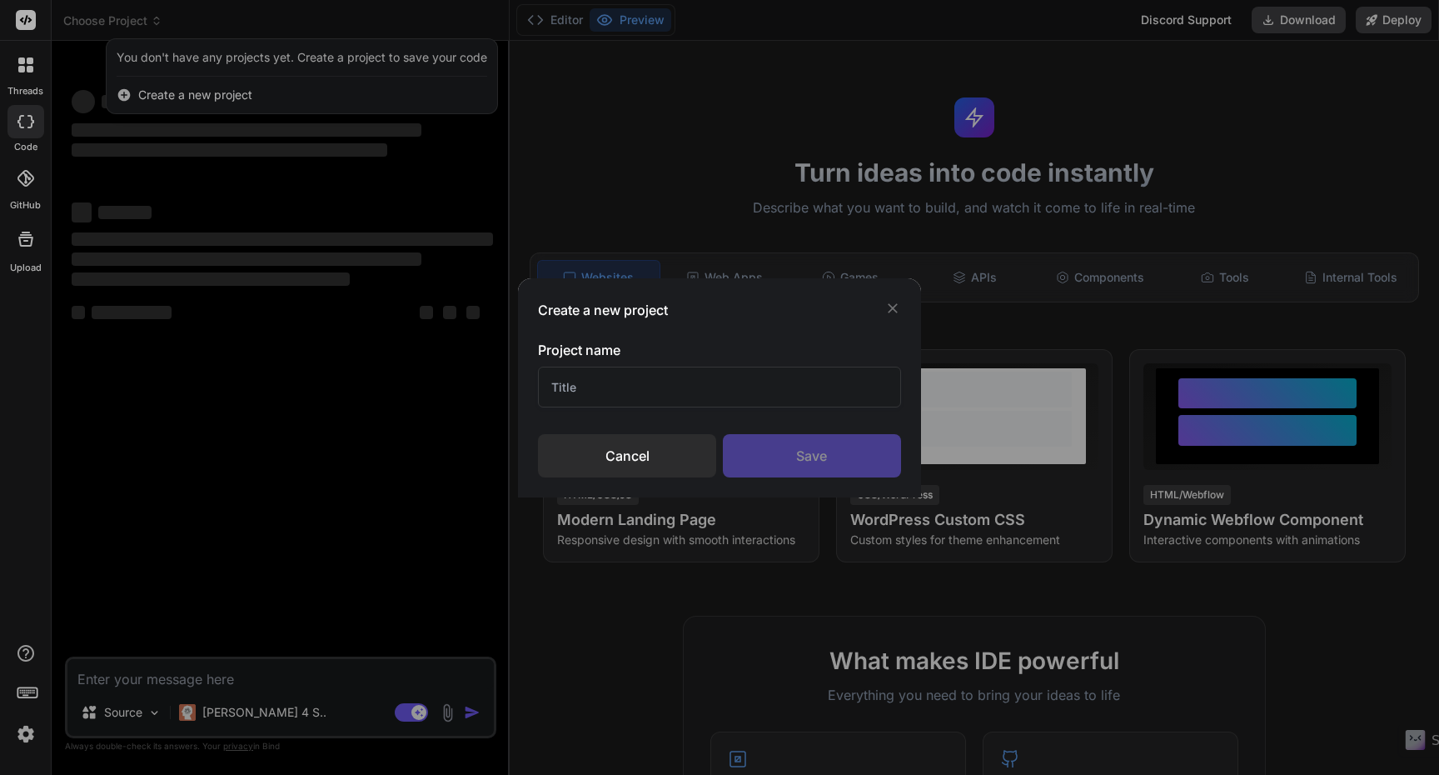
click at [632, 380] on input "text" at bounding box center [719, 386] width 363 height 41
click at [896, 309] on icon at bounding box center [893, 308] width 17 height 17
